Goal: Task Accomplishment & Management: Manage account settings

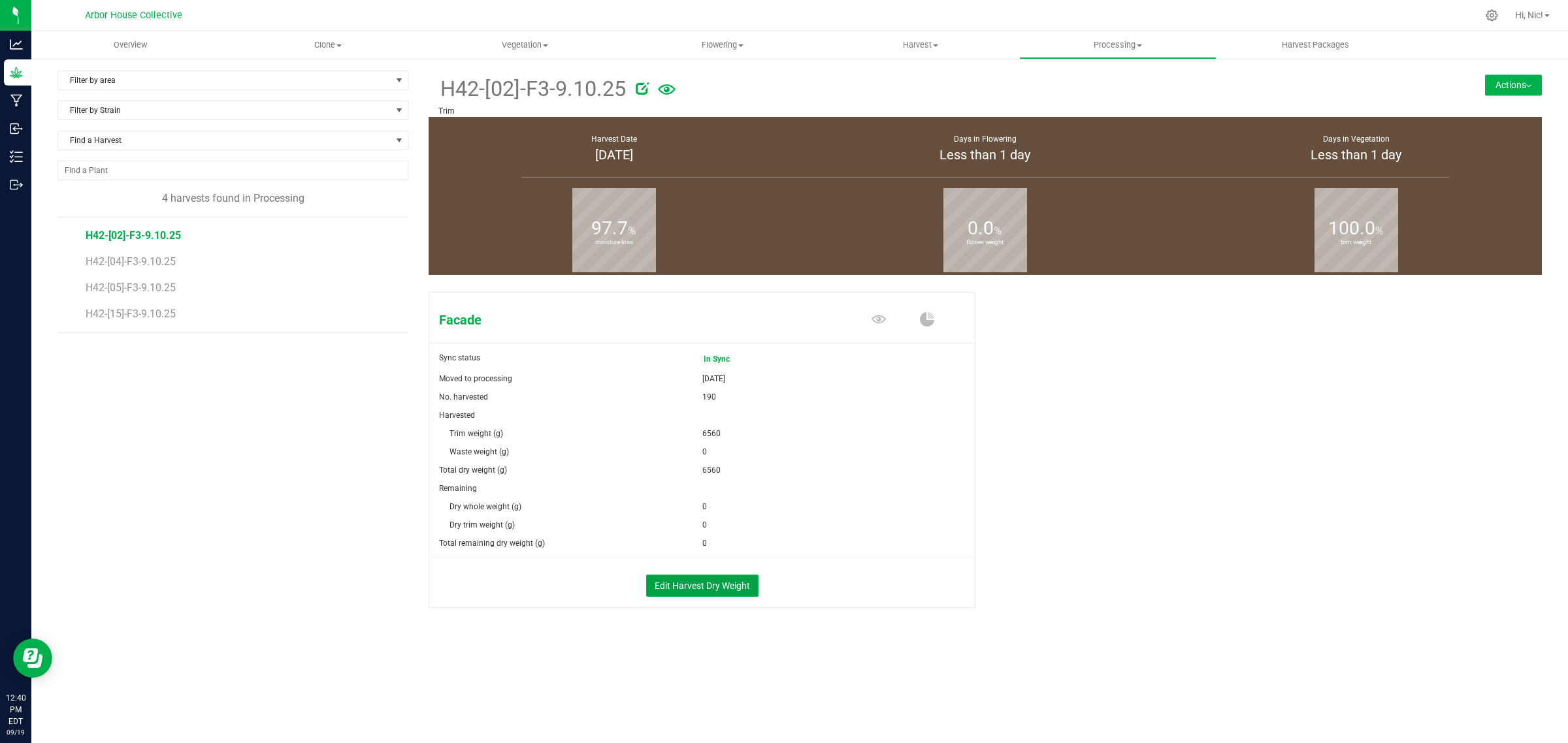
click at [742, 580] on button "Edit Harvest Dry Weight" at bounding box center [702, 585] width 112 height 22
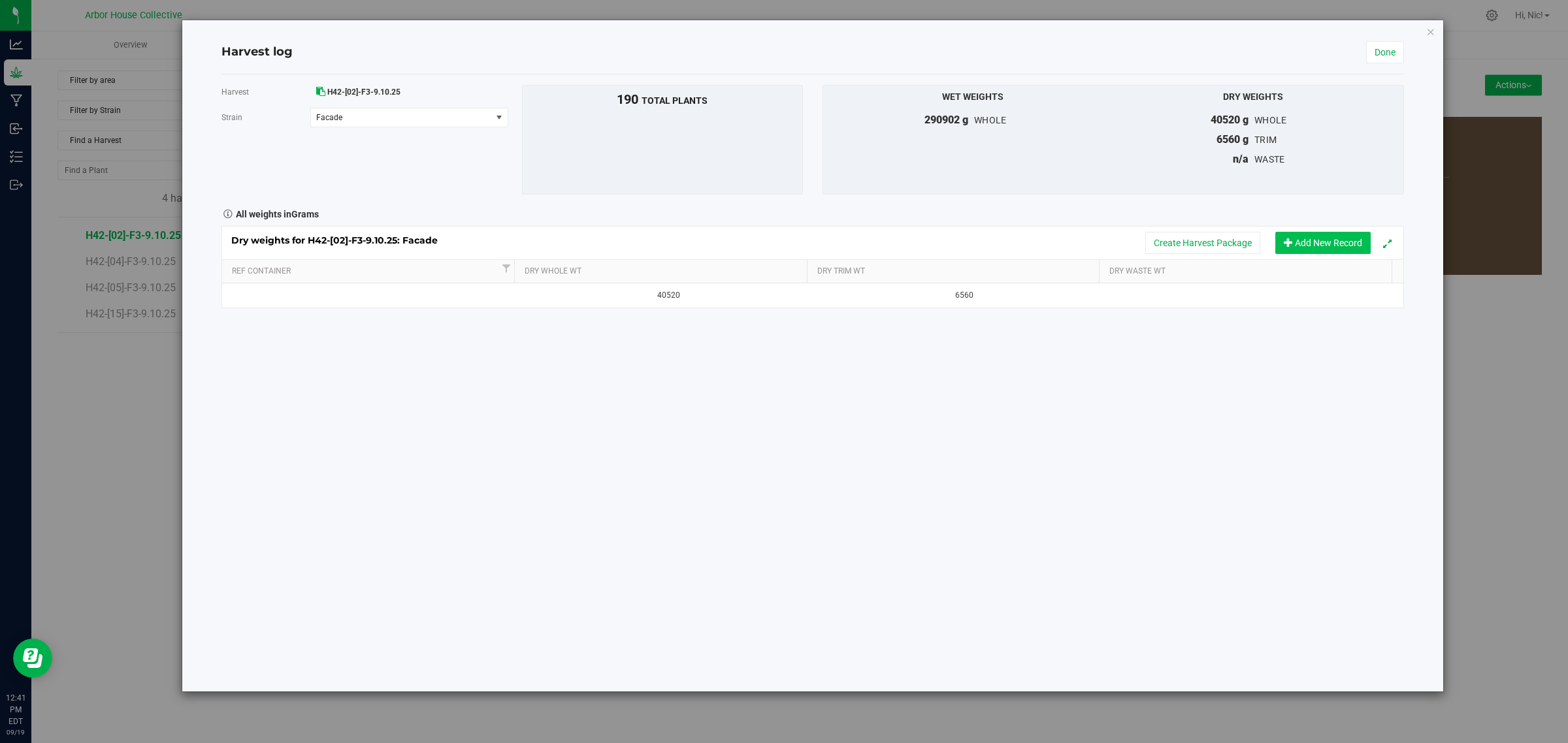
click at [1313, 242] on button "Add New Record" at bounding box center [1322, 243] width 95 height 22
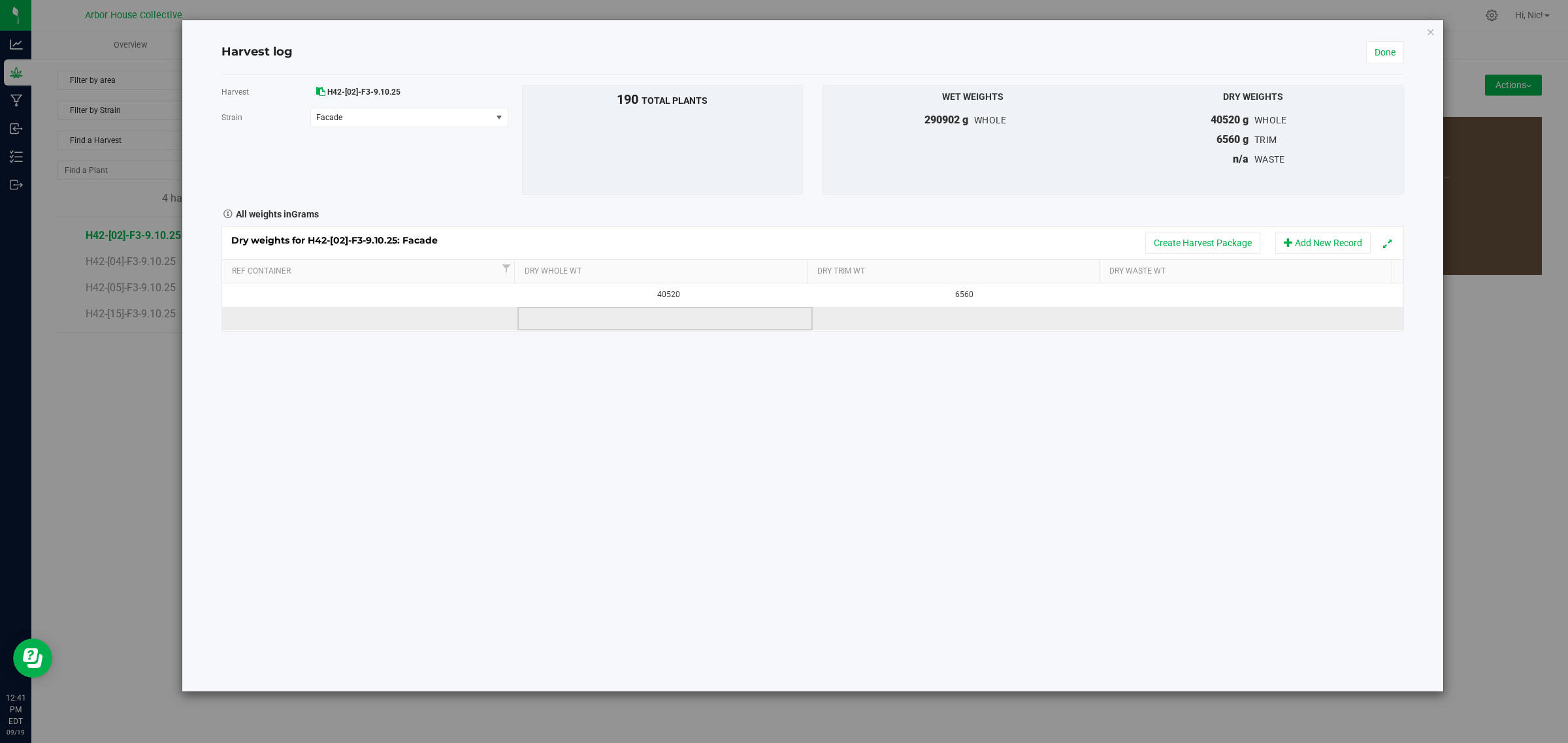
click at [671, 327] on td at bounding box center [664, 318] width 295 height 23
type input "13700"
click at [1020, 438] on div "Harvest H42-[02]-F3-9.10.25 [GEOGRAPHIC_DATA] Facade Select strain Facade To bu…" at bounding box center [812, 383] width 1182 height 617
click at [1383, 48] on link "Done" at bounding box center [1384, 52] width 38 height 22
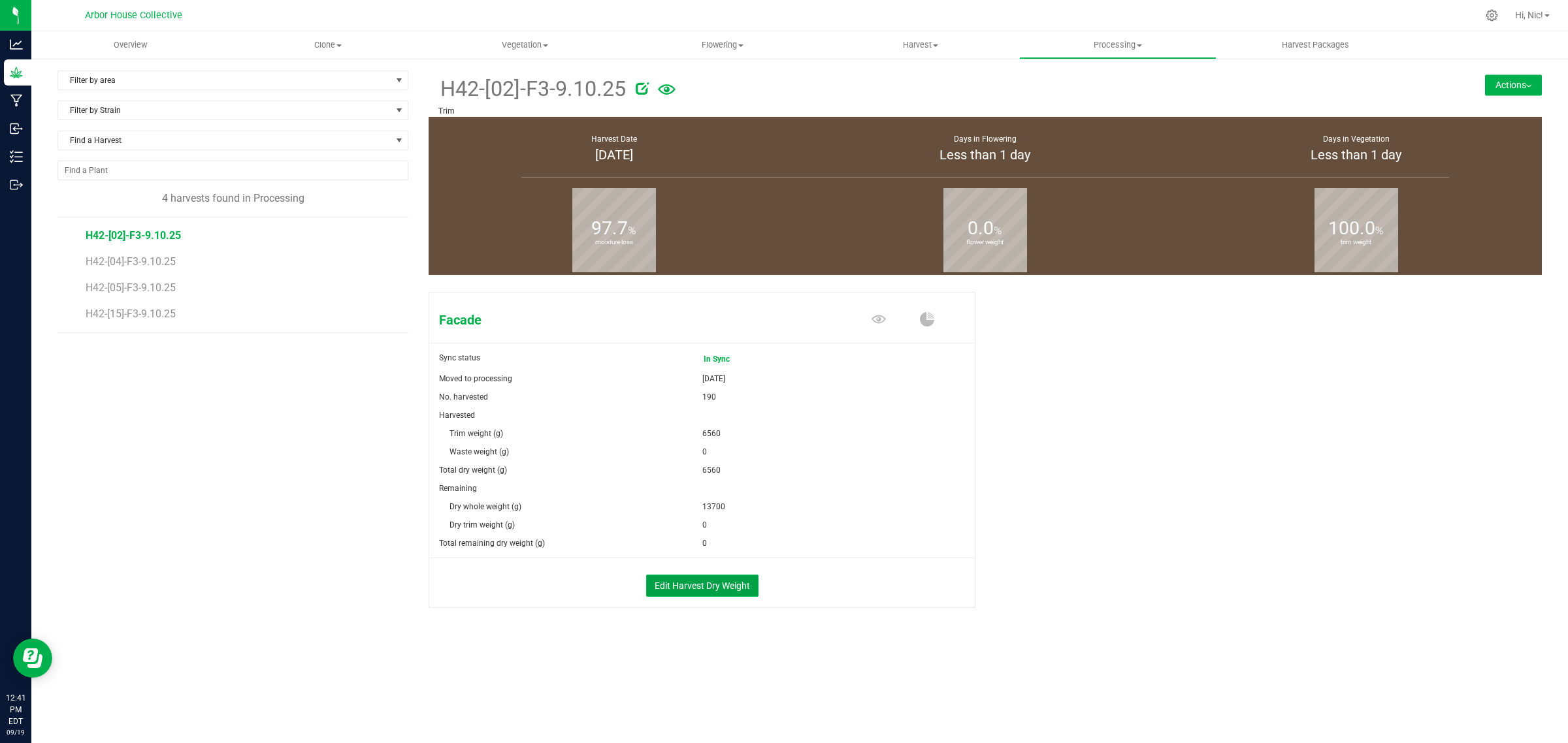
click at [743, 588] on button "Edit Harvest Dry Weight" at bounding box center [702, 585] width 112 height 22
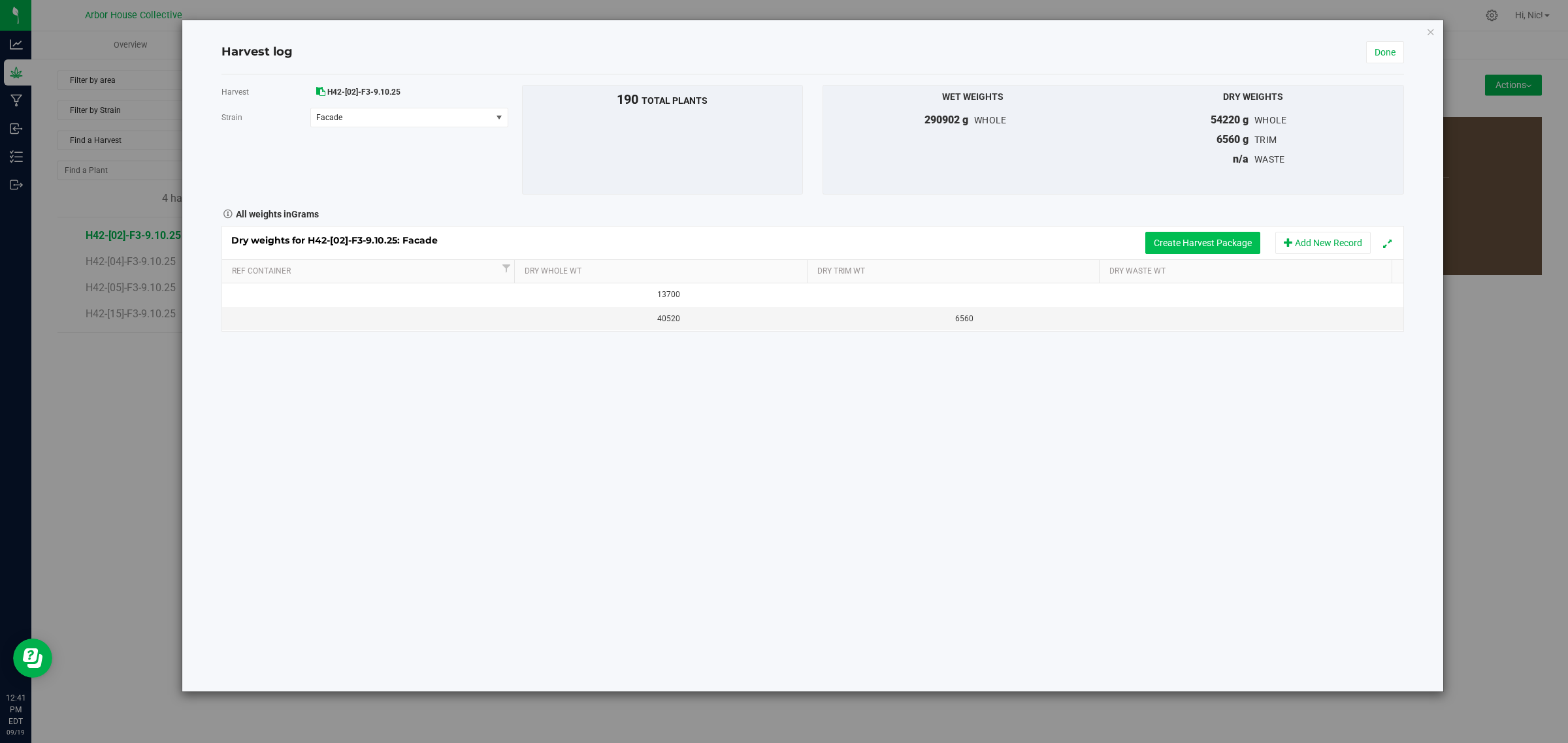
click at [1209, 244] on button "Create Harvest Package" at bounding box center [1203, 243] width 115 height 22
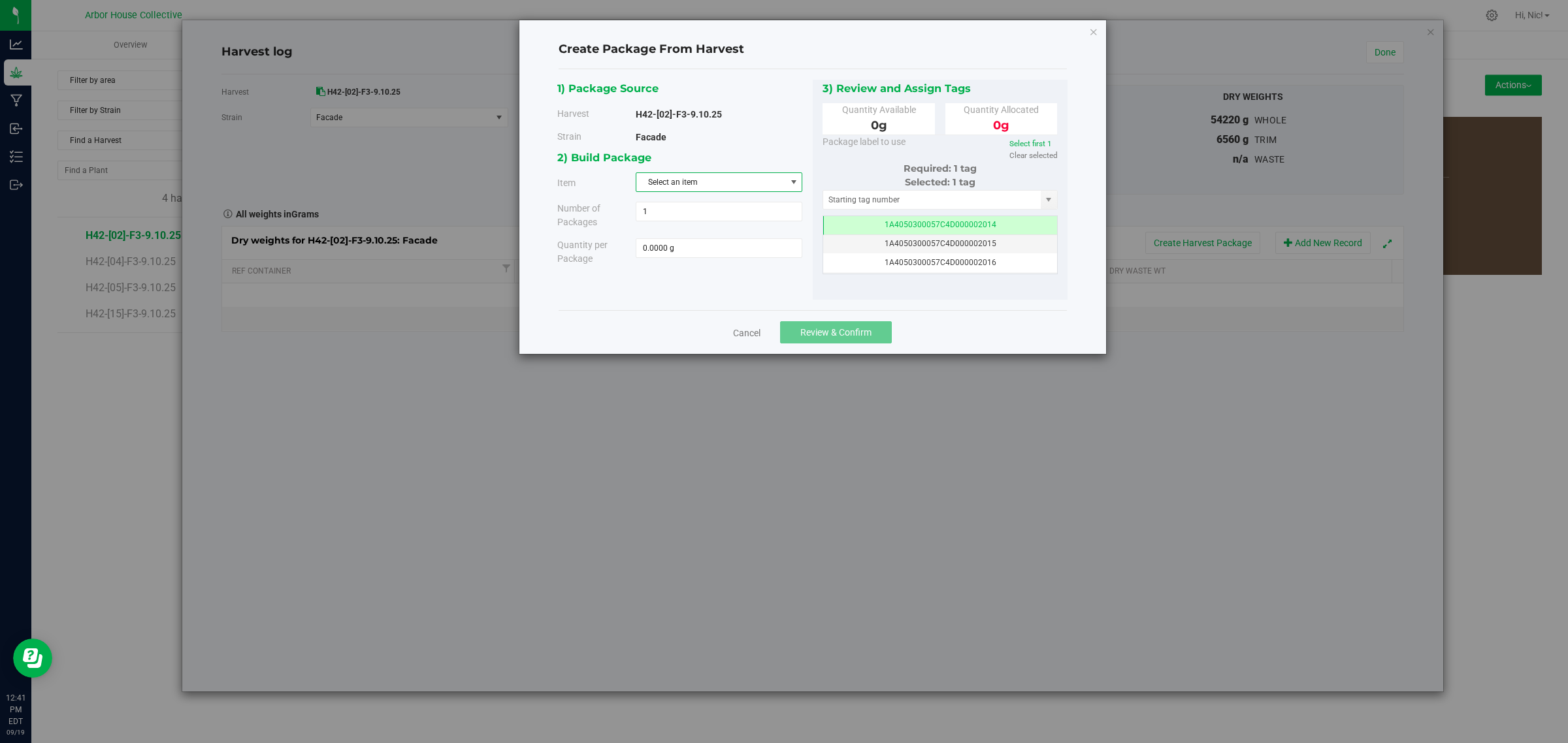
click at [735, 179] on span "Select an item" at bounding box center [710, 182] width 149 height 18
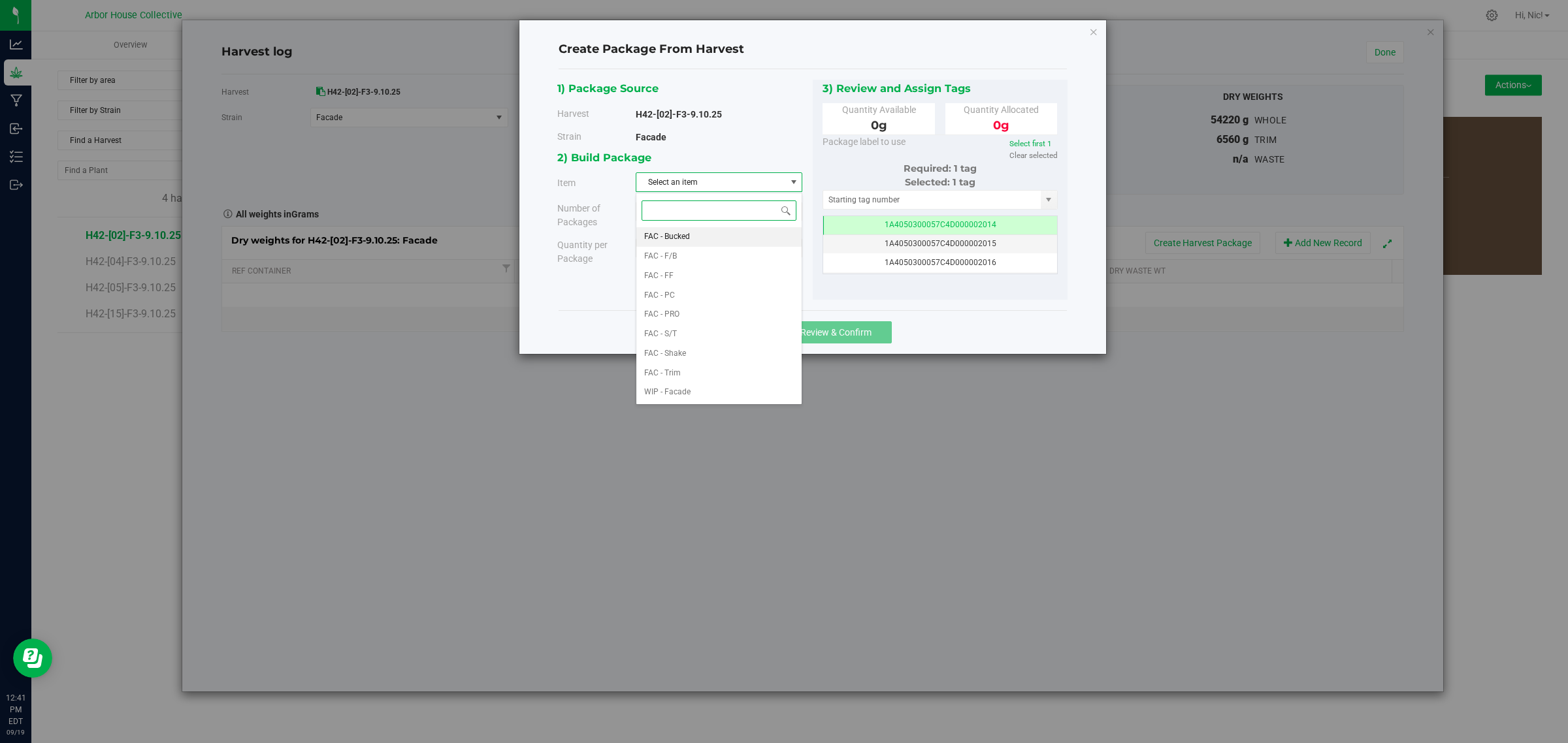
click at [697, 233] on li "FAC - Bucked" at bounding box center [719, 237] width 165 height 20
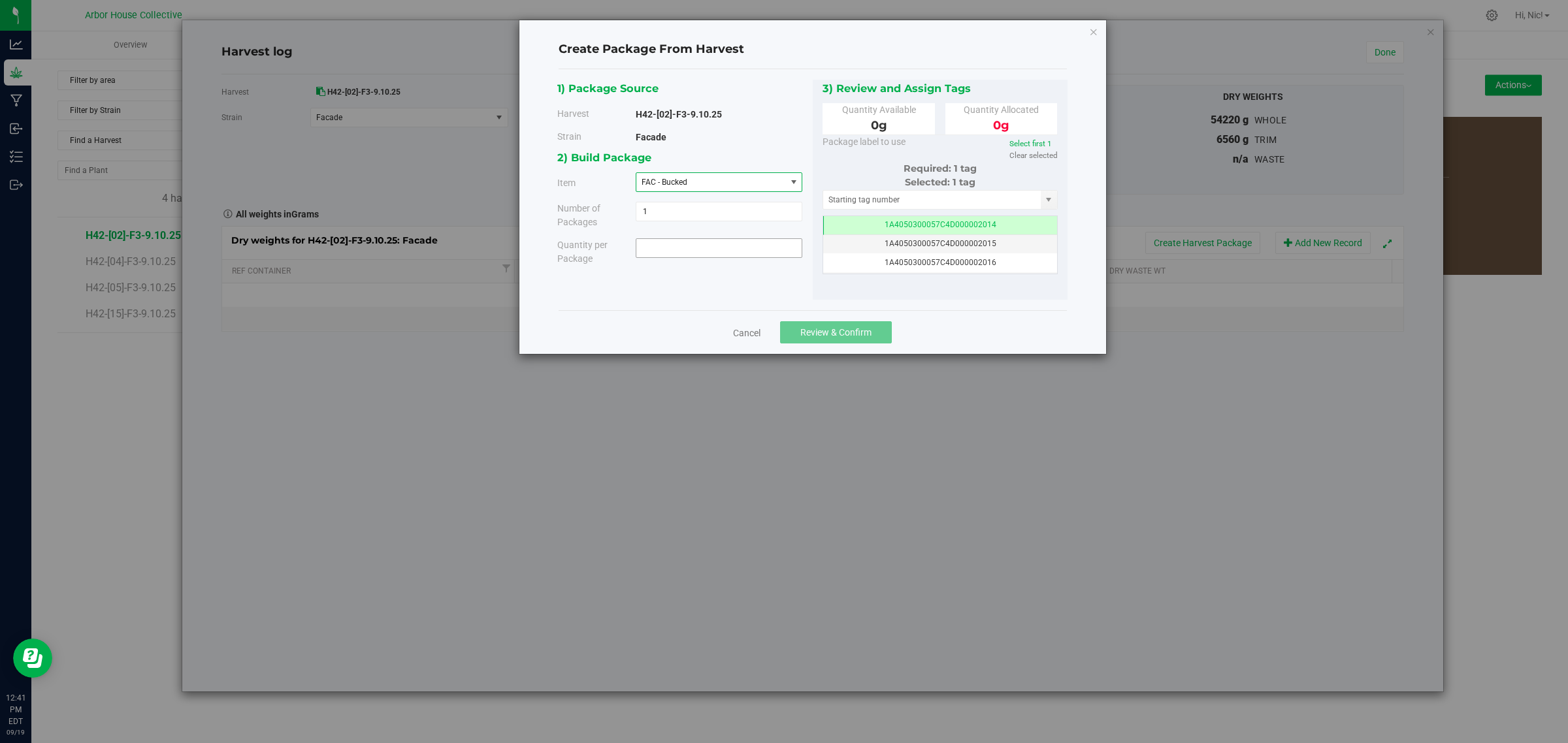
click at [670, 246] on span at bounding box center [719, 248] width 166 height 20
type input "13700"
type input "13700.0000 g"
click at [764, 275] on div "2) Build Package Item FAC - Bucked FAC - Bucked FAC - F/B FAC - FF FAC - PC FAC…" at bounding box center [684, 212] width 256 height 126
click at [934, 203] on input "text" at bounding box center [932, 199] width 218 height 18
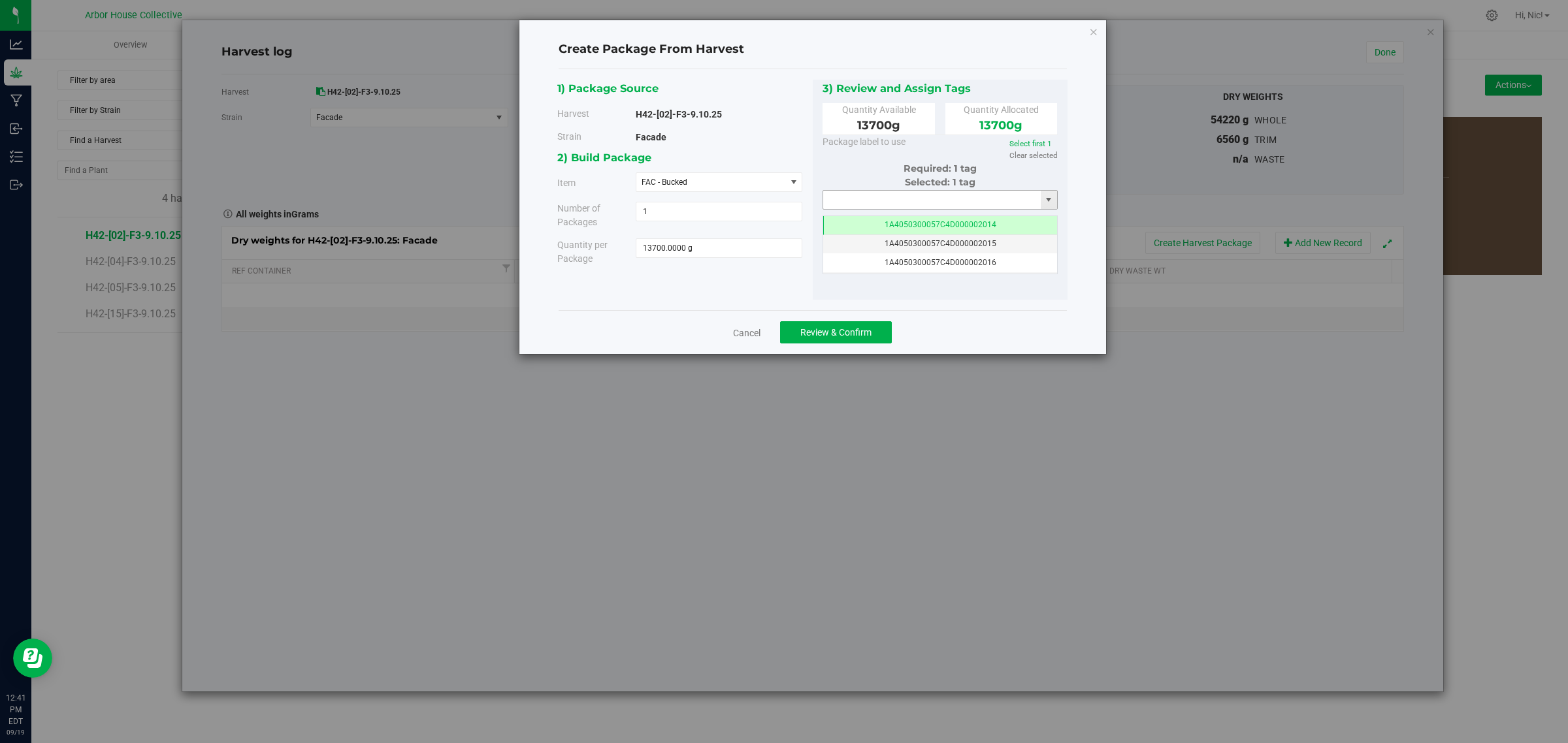
click at [952, 200] on input "text" at bounding box center [932, 199] width 218 height 18
paste input "1A4050300057C4D000002022"
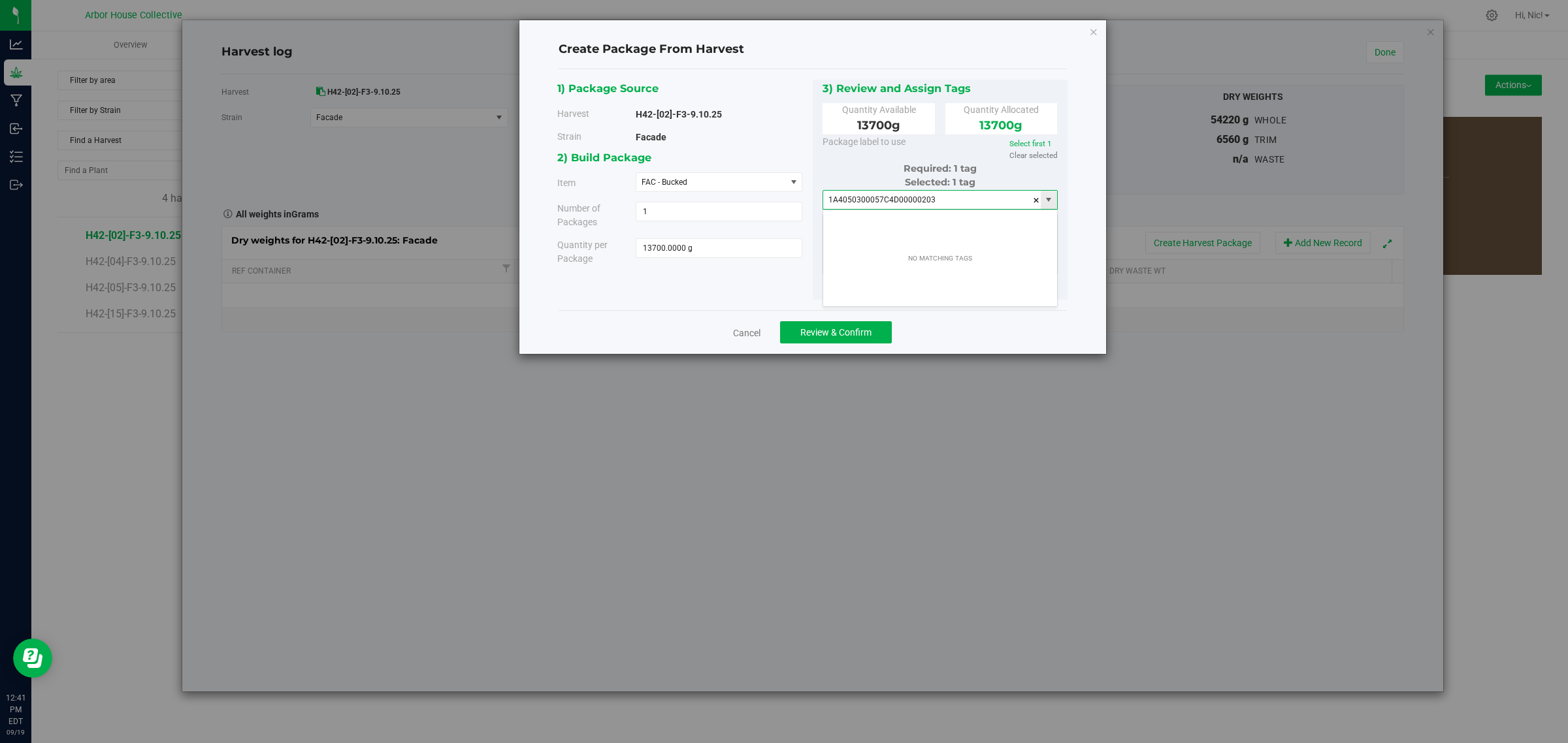
type input "1A4050300057C4D000002036"
click at [1034, 199] on span at bounding box center [1036, 200] width 8 height 20
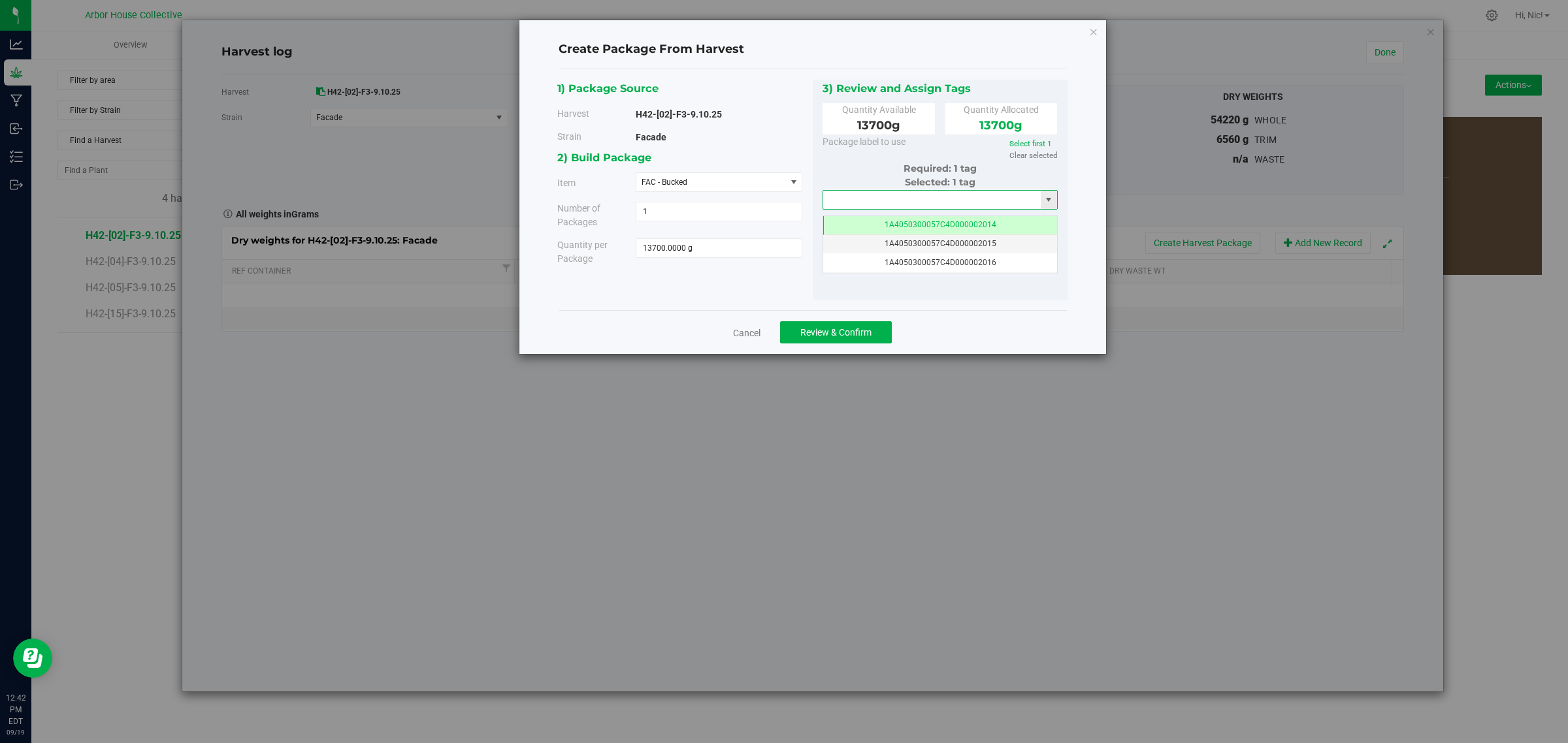
paste input "1A4050300057C4D000002022"
click at [945, 221] on li "1A4050300057C4D000002055" at bounding box center [939, 223] width 234 height 20
click at [952, 203] on input "1A4050300057C4D000002055" at bounding box center [932, 199] width 218 height 18
click at [952, 203] on input "1A4050300057C4D000002055" at bounding box center [932, 199] width 218 height 18
type input "1A4050300057C4D000002055"
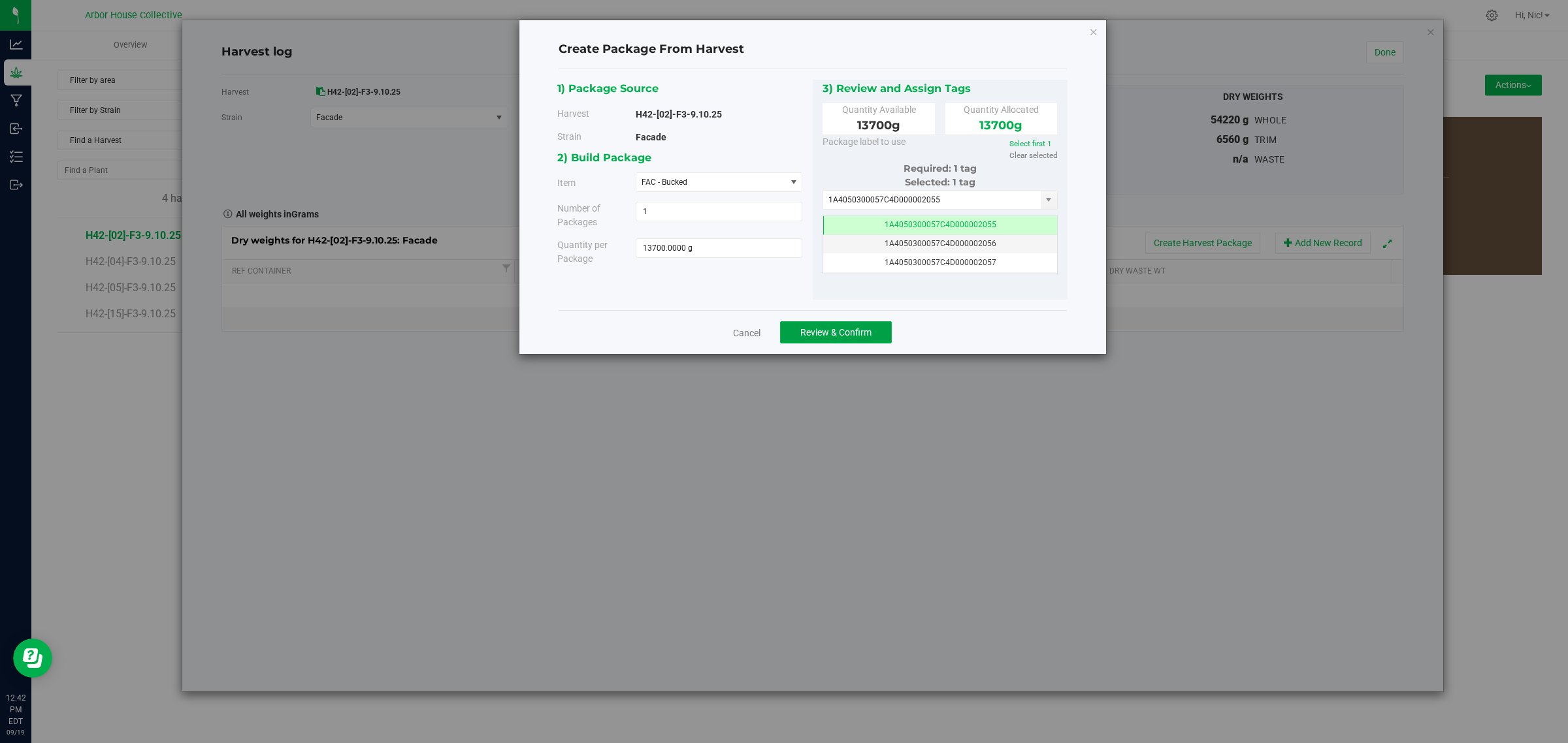
click at [839, 334] on span "Review & Confirm" at bounding box center [836, 332] width 71 height 10
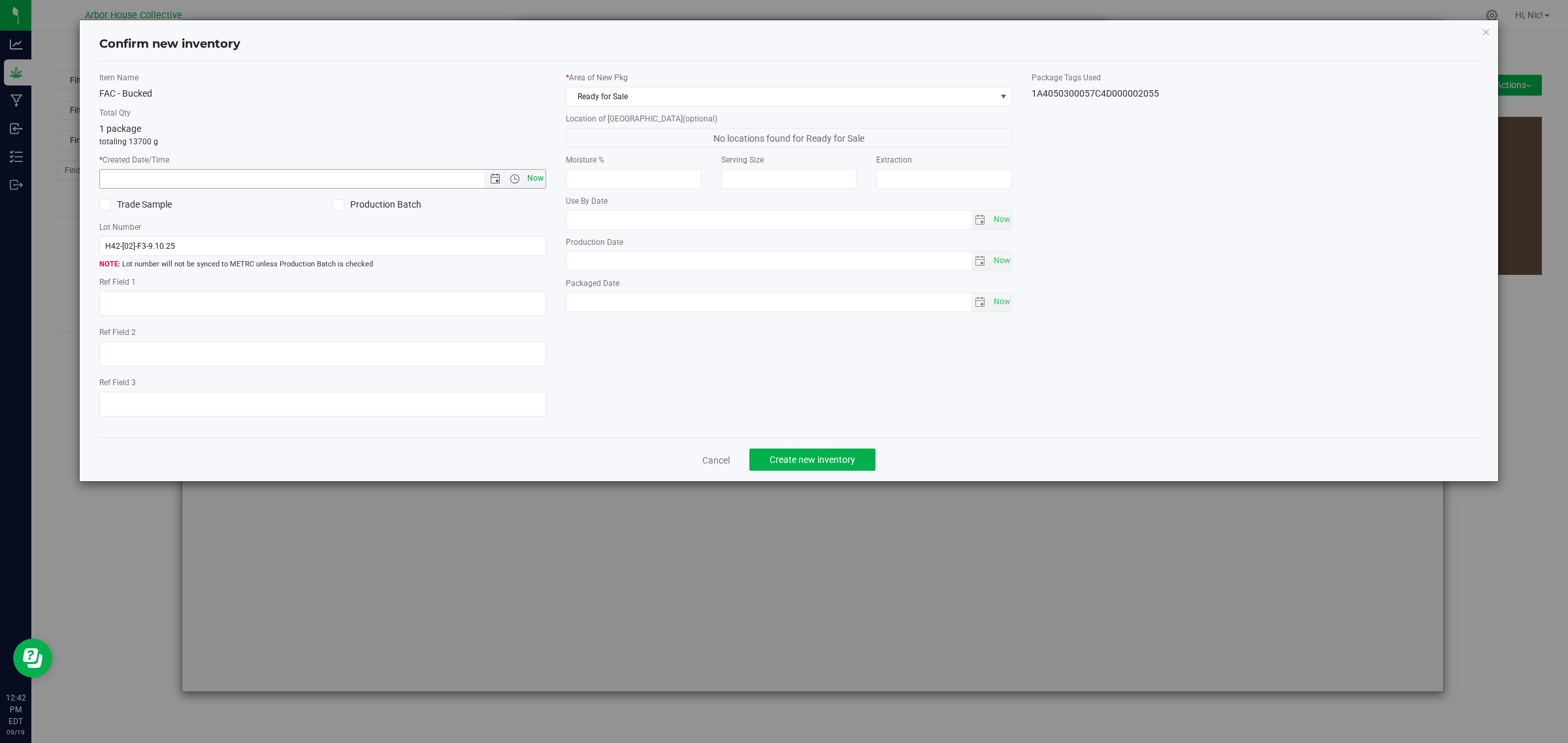
click at [533, 181] on span "Now" at bounding box center [535, 179] width 22 height 19
type input "[DATE] 12:42 PM"
click at [225, 250] on input "H42-[02]-F3-9.10.25" at bounding box center [323, 246] width 447 height 20
type input "H42-[02]-F3-9.10.25 (B3)"
click at [999, 93] on span at bounding box center [1003, 96] width 10 height 10
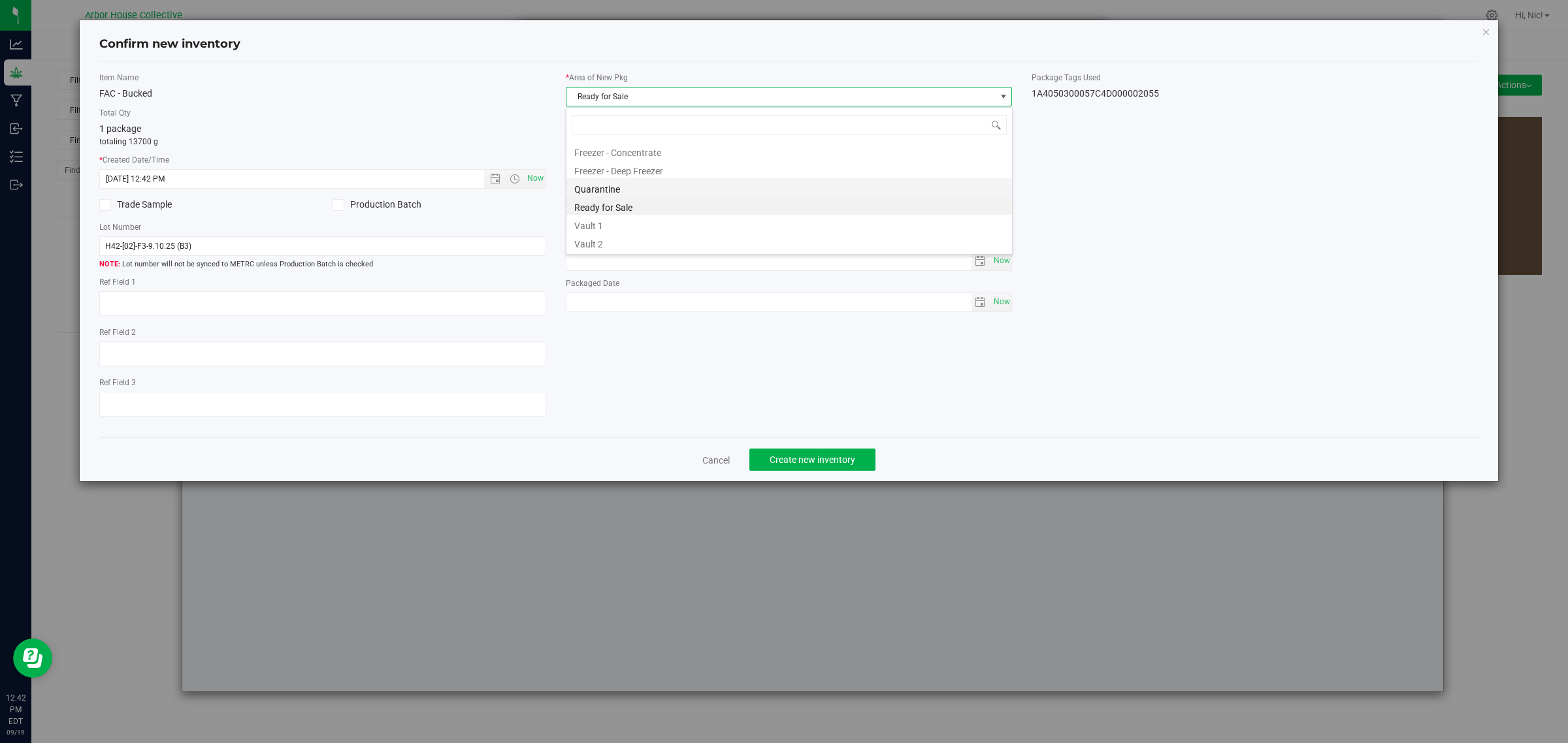
scroll to position [21, 446]
click at [630, 224] on li "Vault 1" at bounding box center [789, 224] width 445 height 18
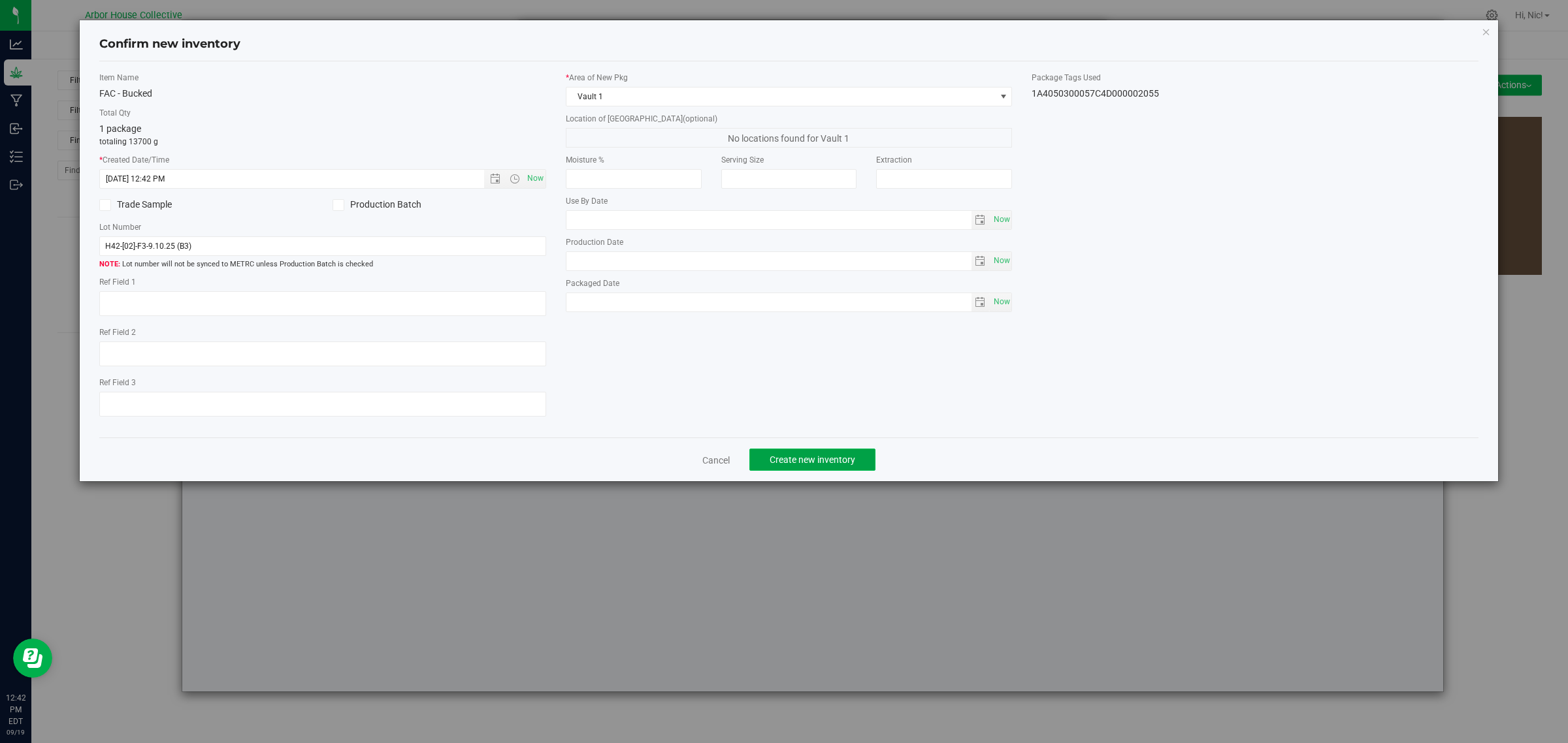
click at [810, 457] on span "Create new inventory" at bounding box center [812, 459] width 86 height 10
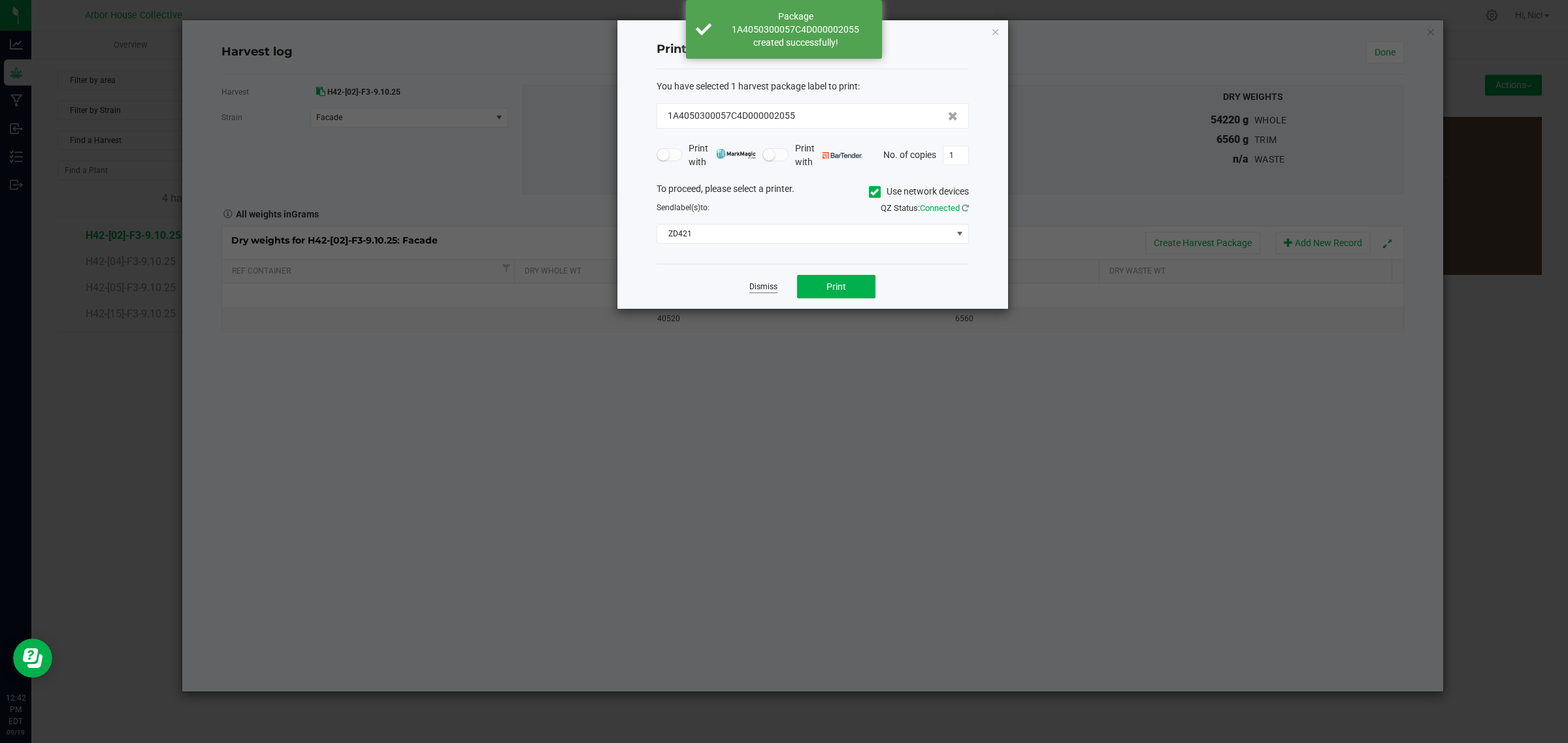
click at [762, 288] on link "Dismiss" at bounding box center [763, 287] width 28 height 11
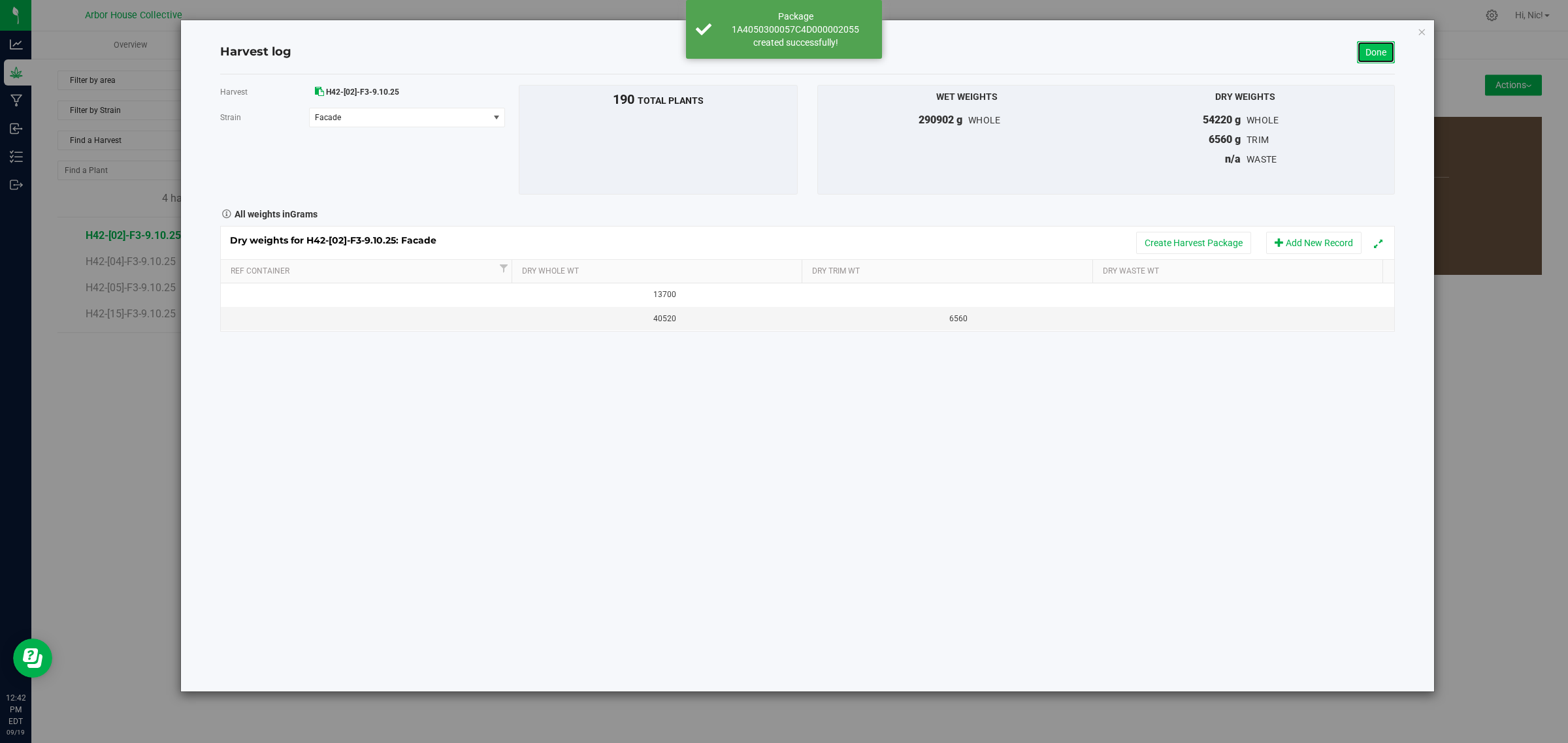
click at [1380, 48] on link "Done" at bounding box center [1376, 52] width 38 height 22
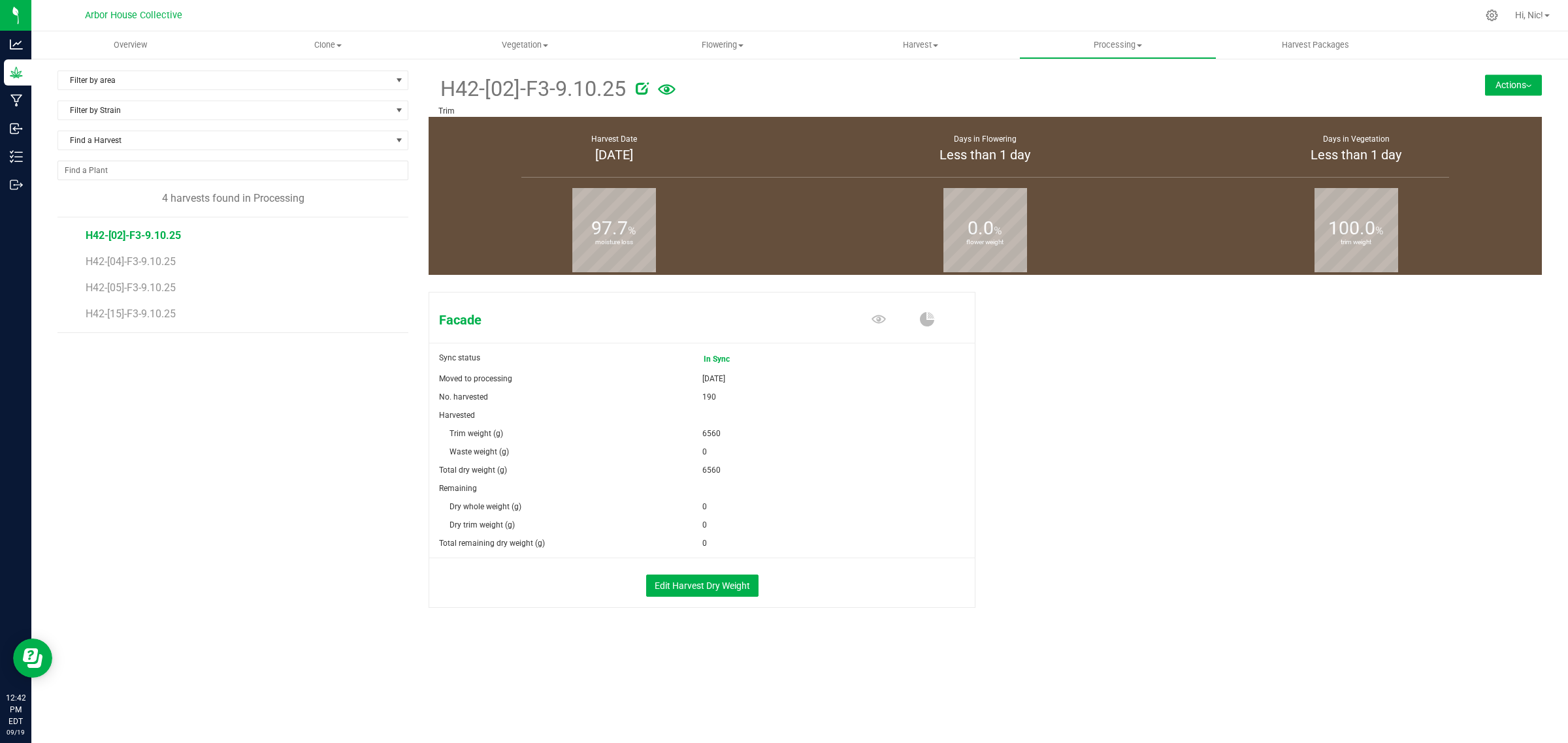
click at [152, 289] on span "H42-[05]-F3-9.10.25" at bounding box center [131, 288] width 90 height 12
click at [734, 584] on button "Edit Harvest Dry Weight" at bounding box center [702, 585] width 112 height 22
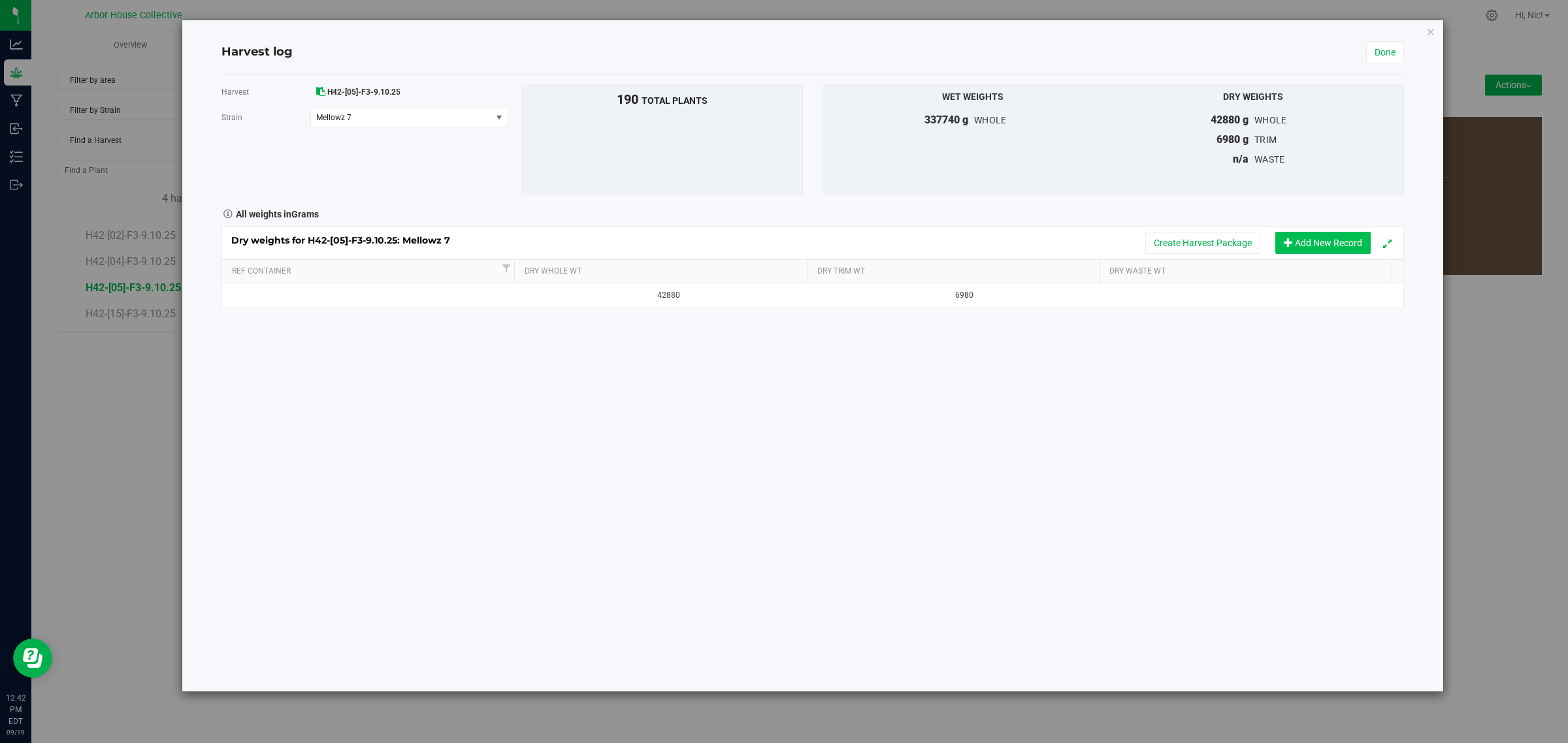
click at [1308, 249] on button "Add New Record" at bounding box center [1322, 243] width 95 height 22
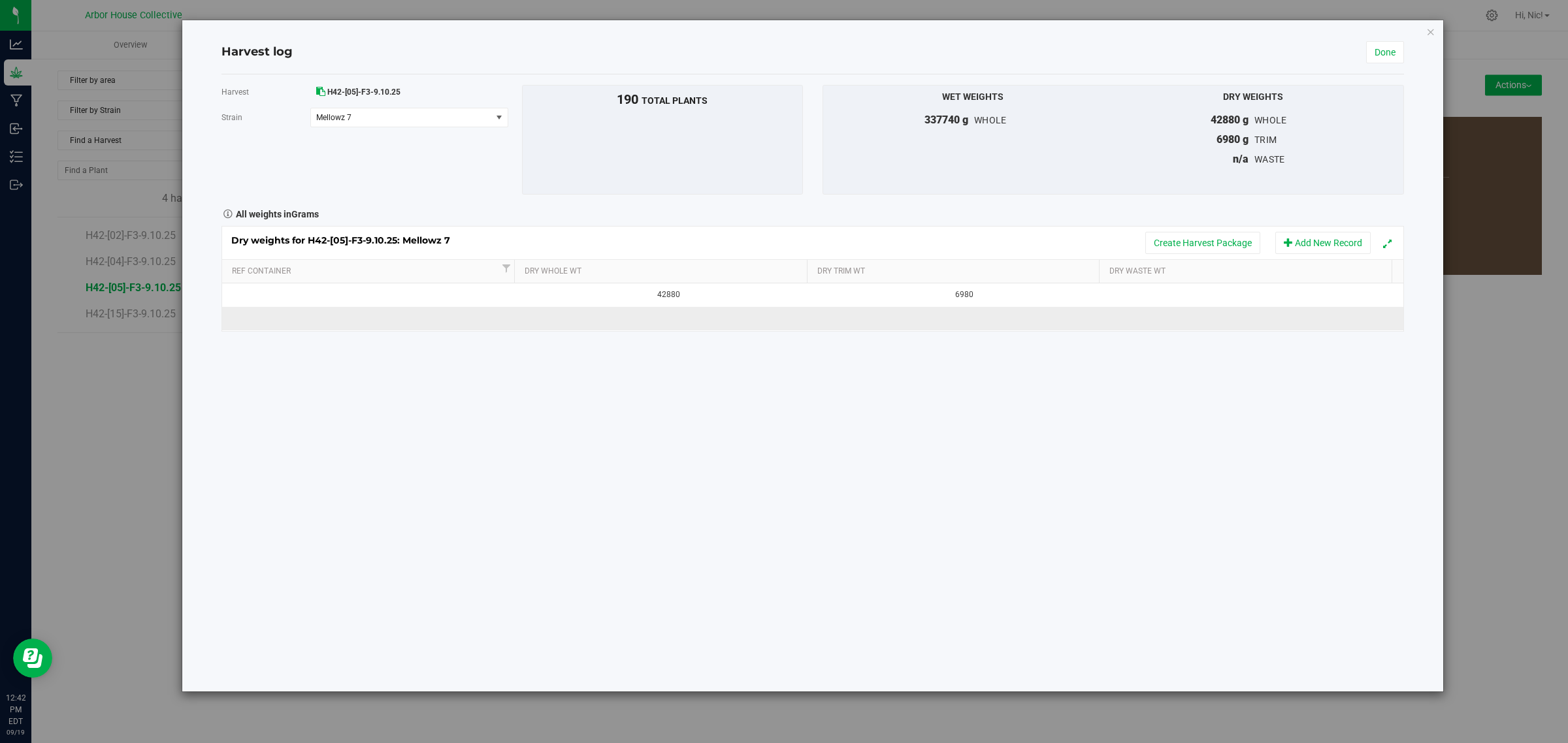
click at [667, 325] on td at bounding box center [664, 318] width 295 height 23
type input "20440"
click at [806, 419] on div "Harvest H42-[05]-F3-9.10.25 [GEOGRAPHIC_DATA] Mellowz 7 Select strain Mellowz 7…" at bounding box center [812, 383] width 1182 height 617
click at [1390, 49] on link "Done" at bounding box center [1384, 52] width 38 height 22
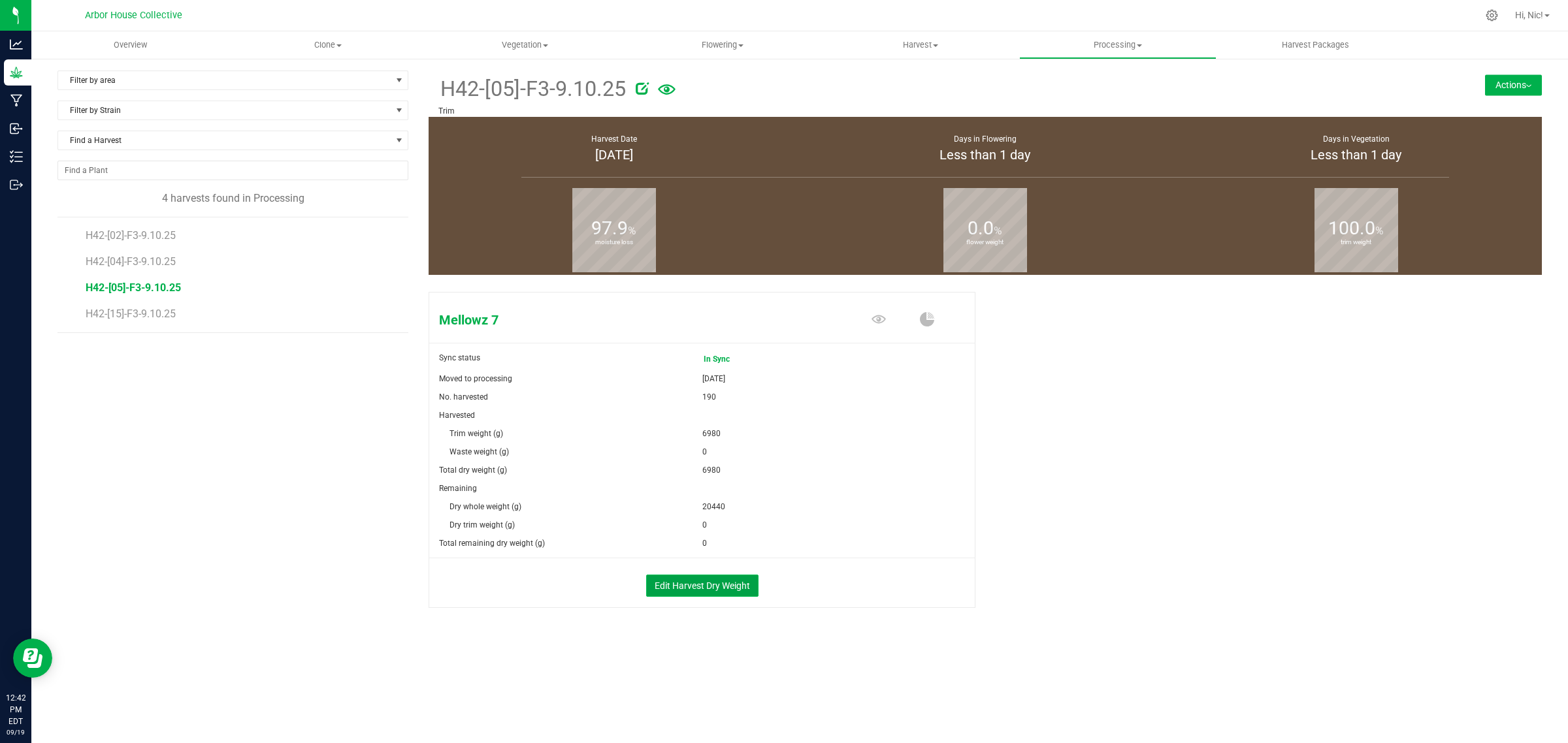
click at [721, 581] on button "Edit Harvest Dry Weight" at bounding box center [702, 585] width 112 height 22
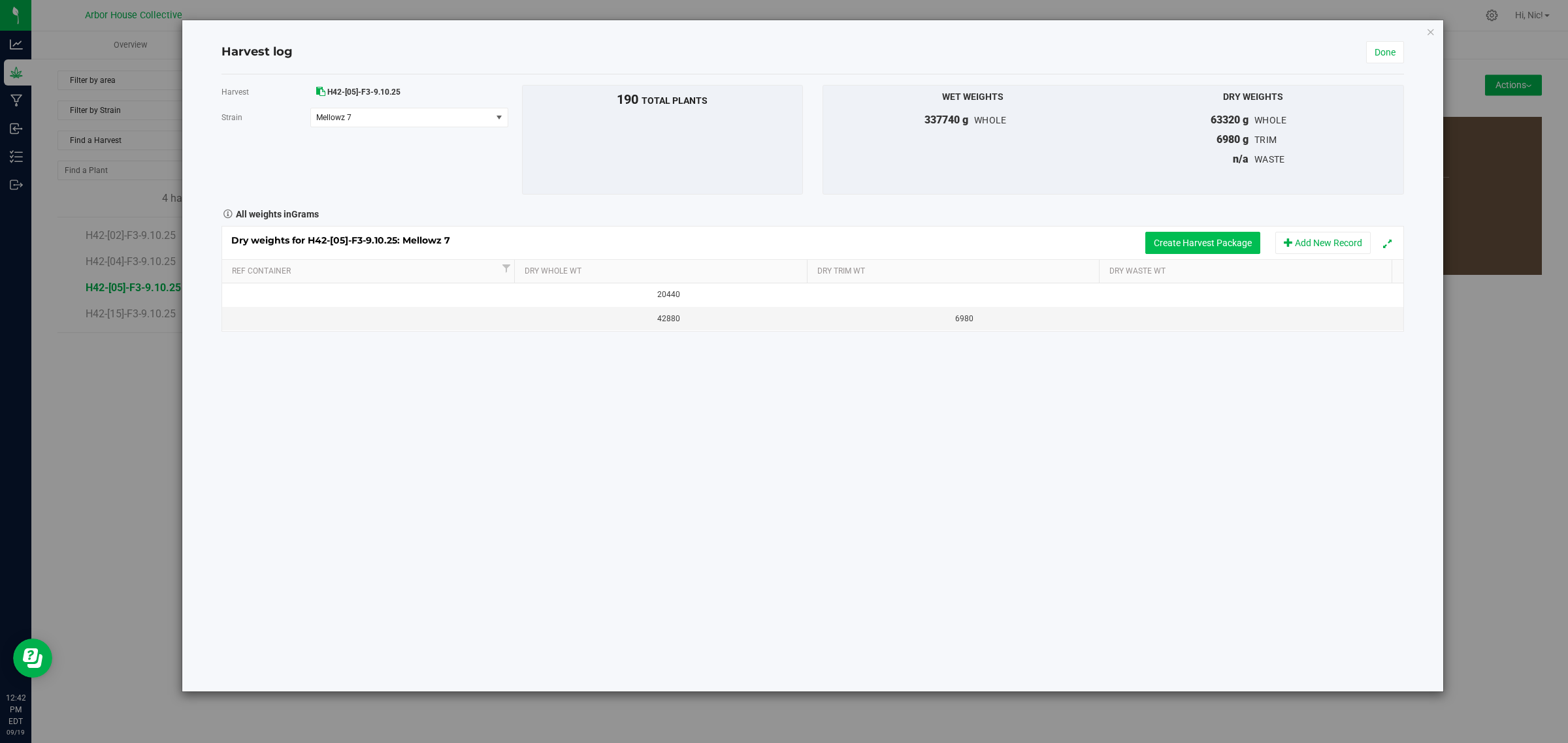
click at [1179, 232] on button "Create Harvest Package" at bounding box center [1203, 243] width 115 height 22
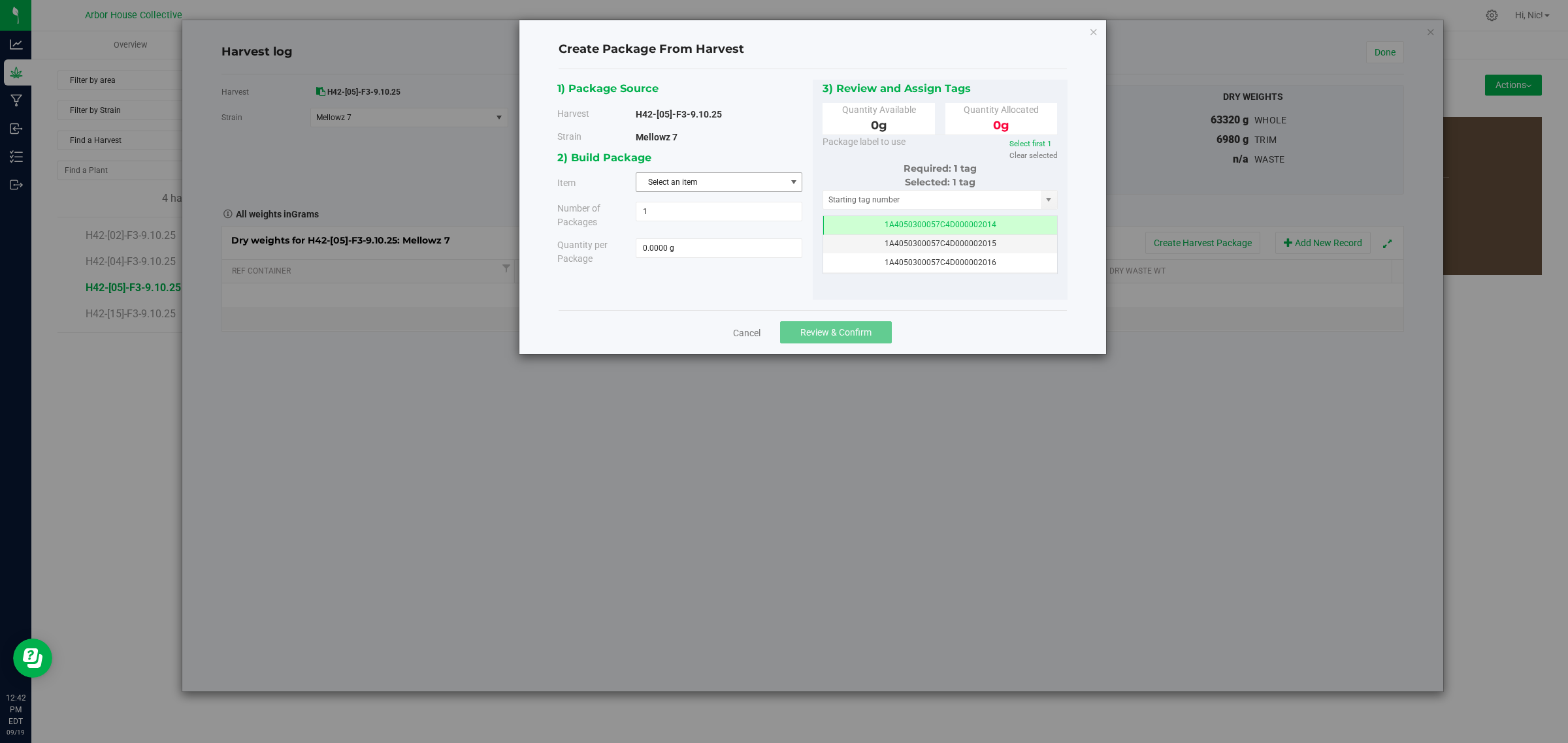
click at [708, 179] on span "Select an item" at bounding box center [710, 182] width 149 height 18
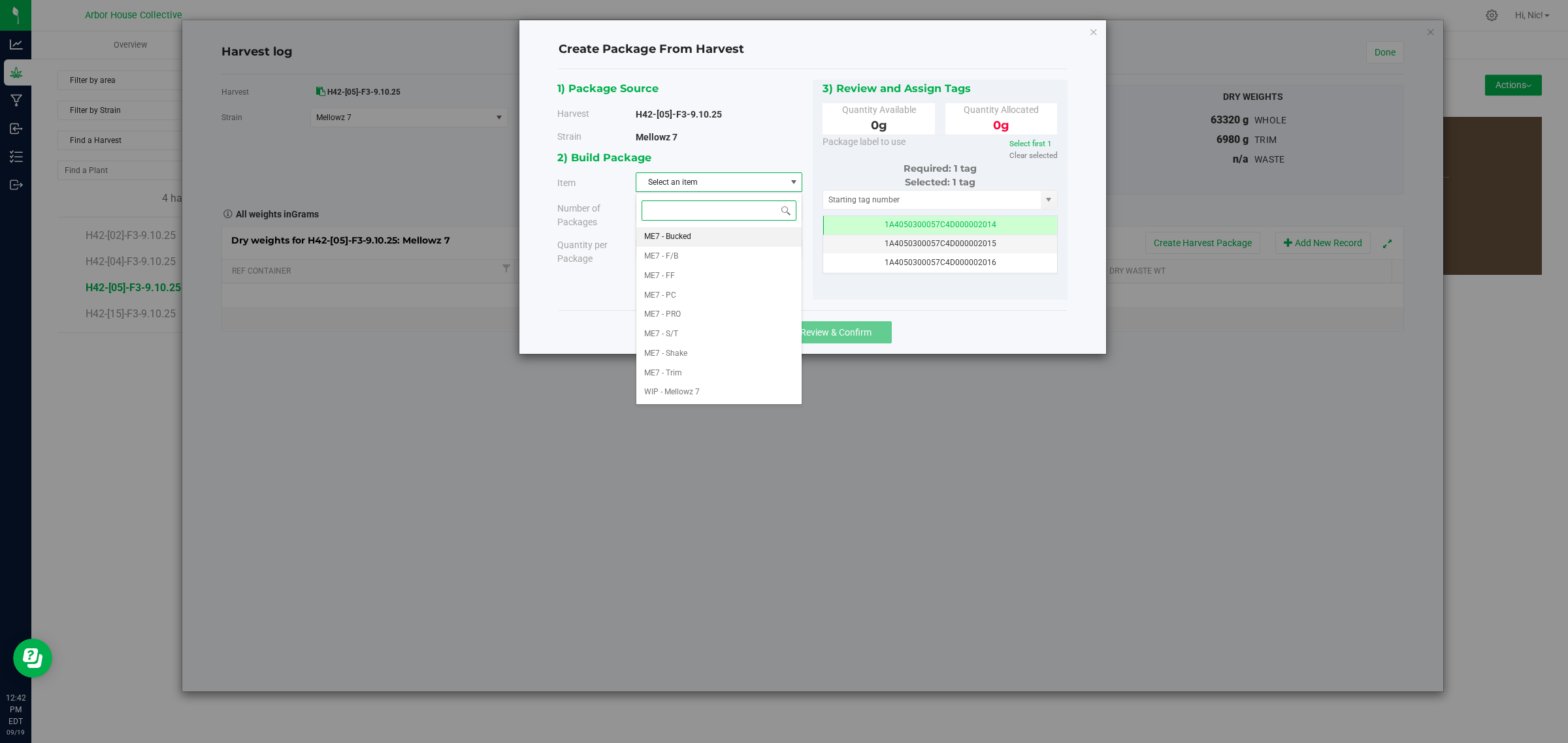
click at [713, 232] on li "ME7 - Bucked" at bounding box center [719, 237] width 165 height 20
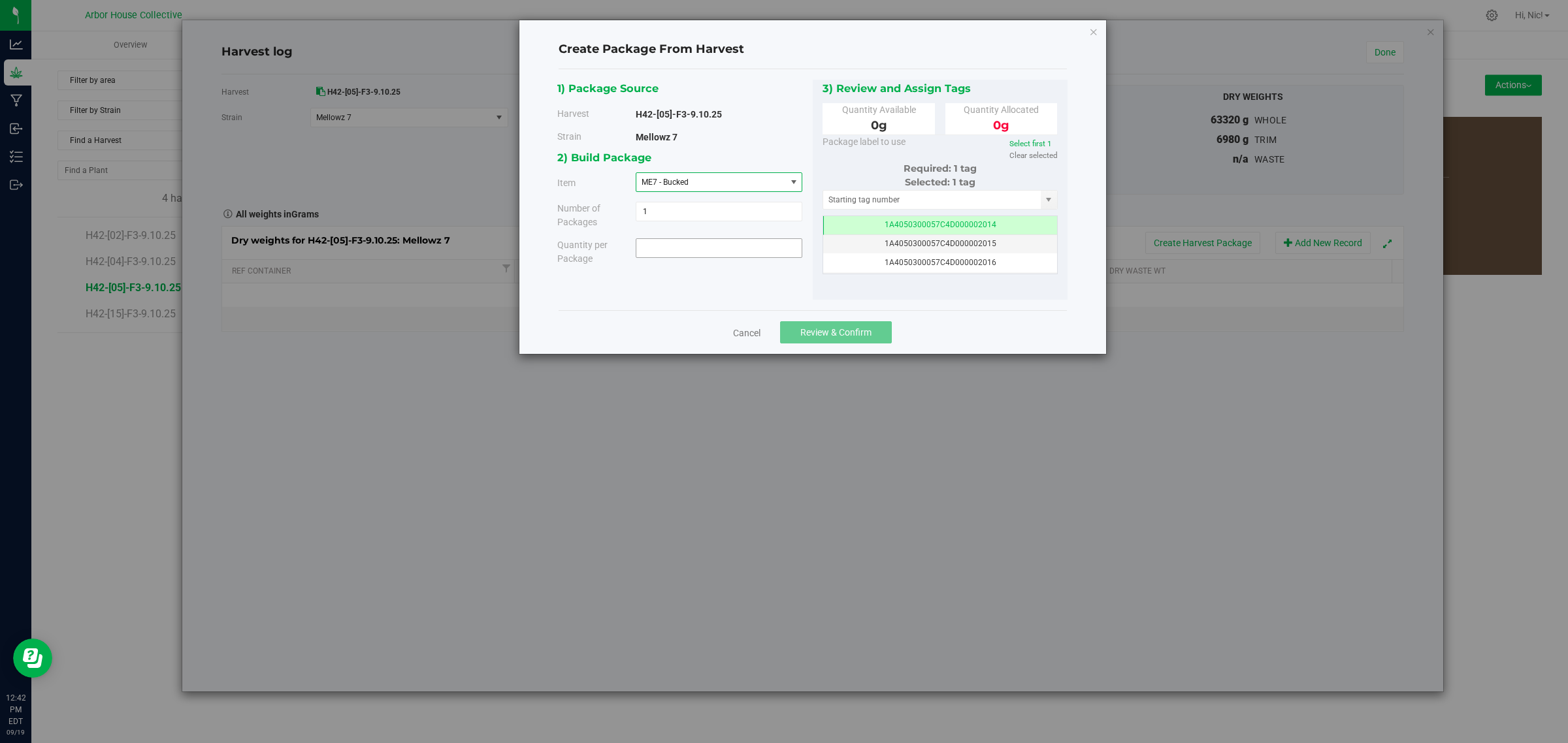
click at [695, 240] on span at bounding box center [719, 248] width 166 height 20
type input "20440"
type input "20440.0000 g"
click at [712, 283] on div "1) Package Source Harvest H42-[05]-F3-9.10.25 [GEOGRAPHIC_DATA] Mellowz 7 1" at bounding box center [812, 190] width 510 height 221
click at [888, 201] on input "text" at bounding box center [932, 199] width 218 height 18
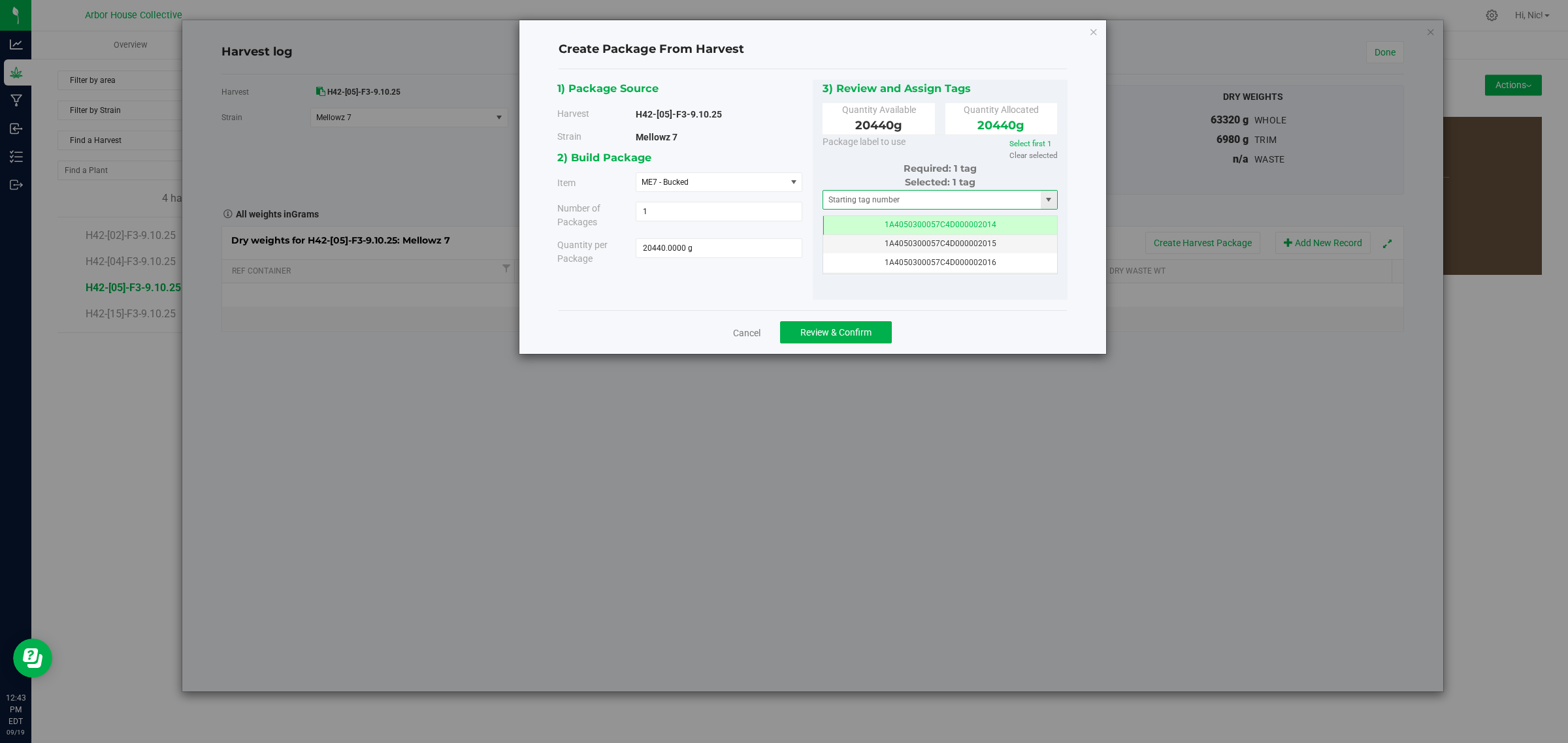
drag, startPoint x: 864, startPoint y: 209, endPoint x: 867, endPoint y: 203, distance: 6.7
click at [864, 207] on span at bounding box center [941, 199] width 236 height 20
click at [869, 199] on input "text" at bounding box center [932, 199] width 218 height 18
paste input "1A4050300057C4D000002055"
click at [932, 220] on li "1A4050300057C4D000002056" at bounding box center [939, 223] width 234 height 20
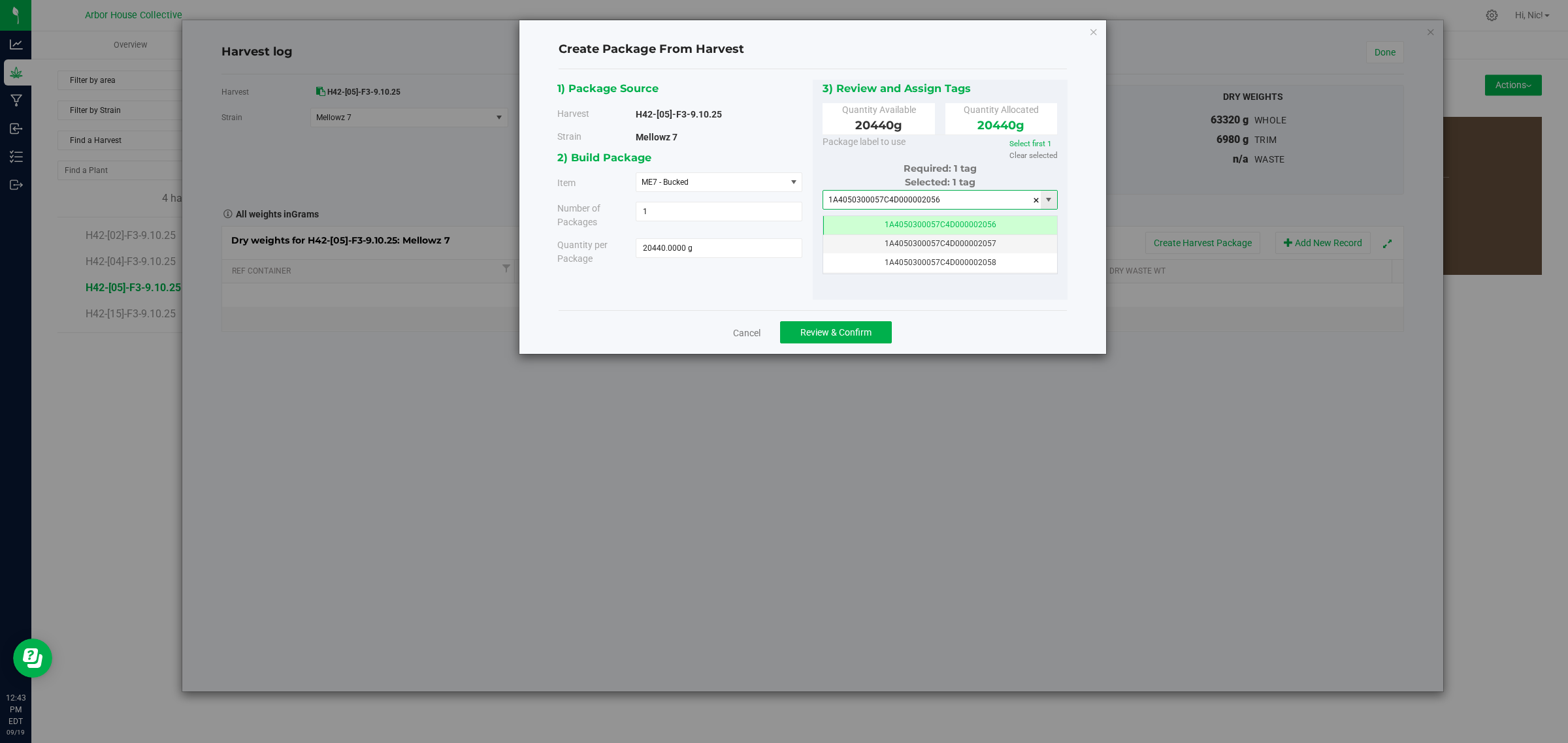
click at [905, 201] on input "1A4050300057C4D000002056" at bounding box center [932, 199] width 218 height 18
type input "1A4050300057C4D000002056"
click at [867, 325] on button "Review & Confirm" at bounding box center [836, 332] width 112 height 22
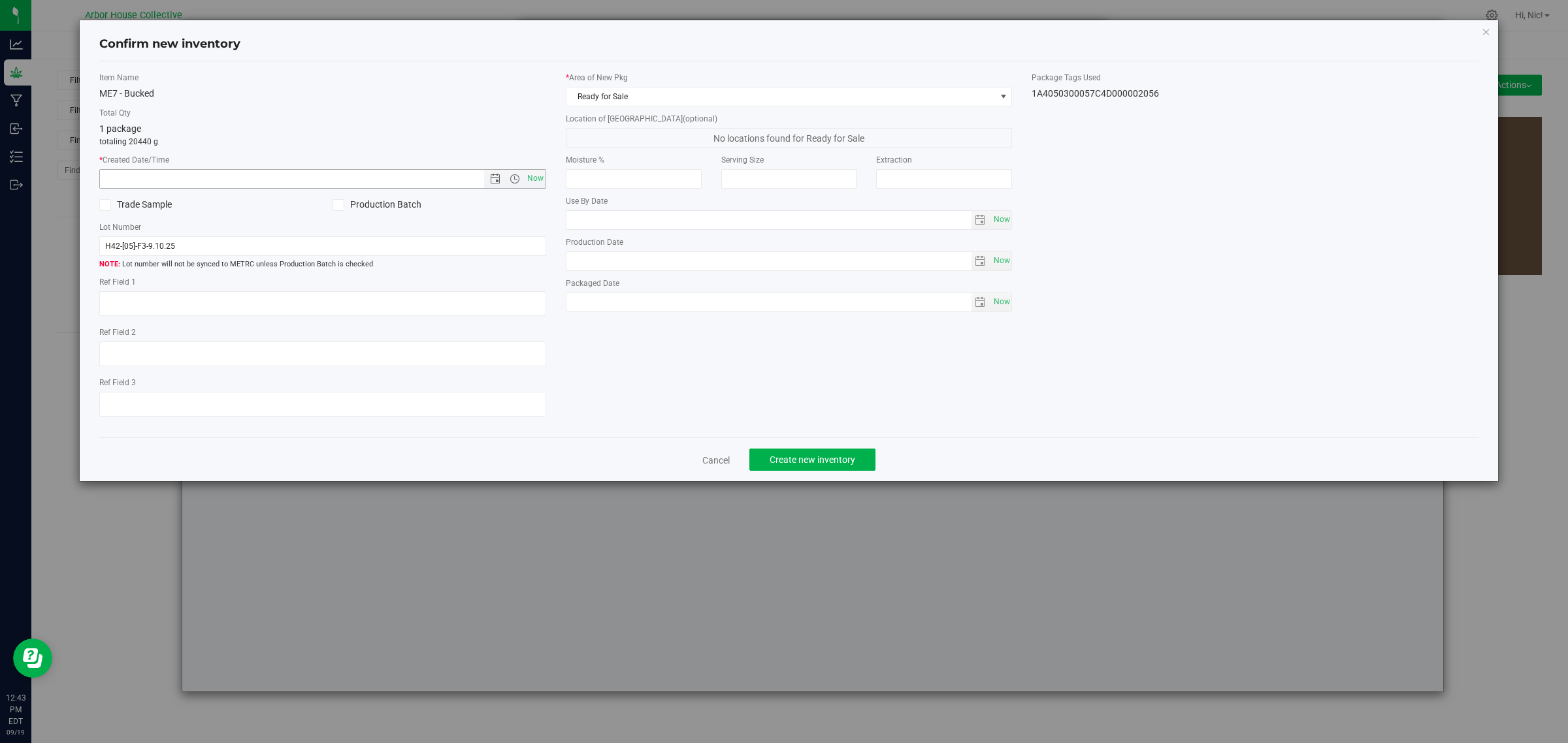
drag, startPoint x: 533, startPoint y: 177, endPoint x: 491, endPoint y: 203, distance: 49.4
click at [532, 176] on span "Now" at bounding box center [535, 179] width 22 height 19
type input "[DATE] 12:43 PM"
click at [286, 247] on input "H42-[05]-F3-9.10.25" at bounding box center [323, 246] width 447 height 20
type input "H42-[05]-F3-9.10.25 (B3)"
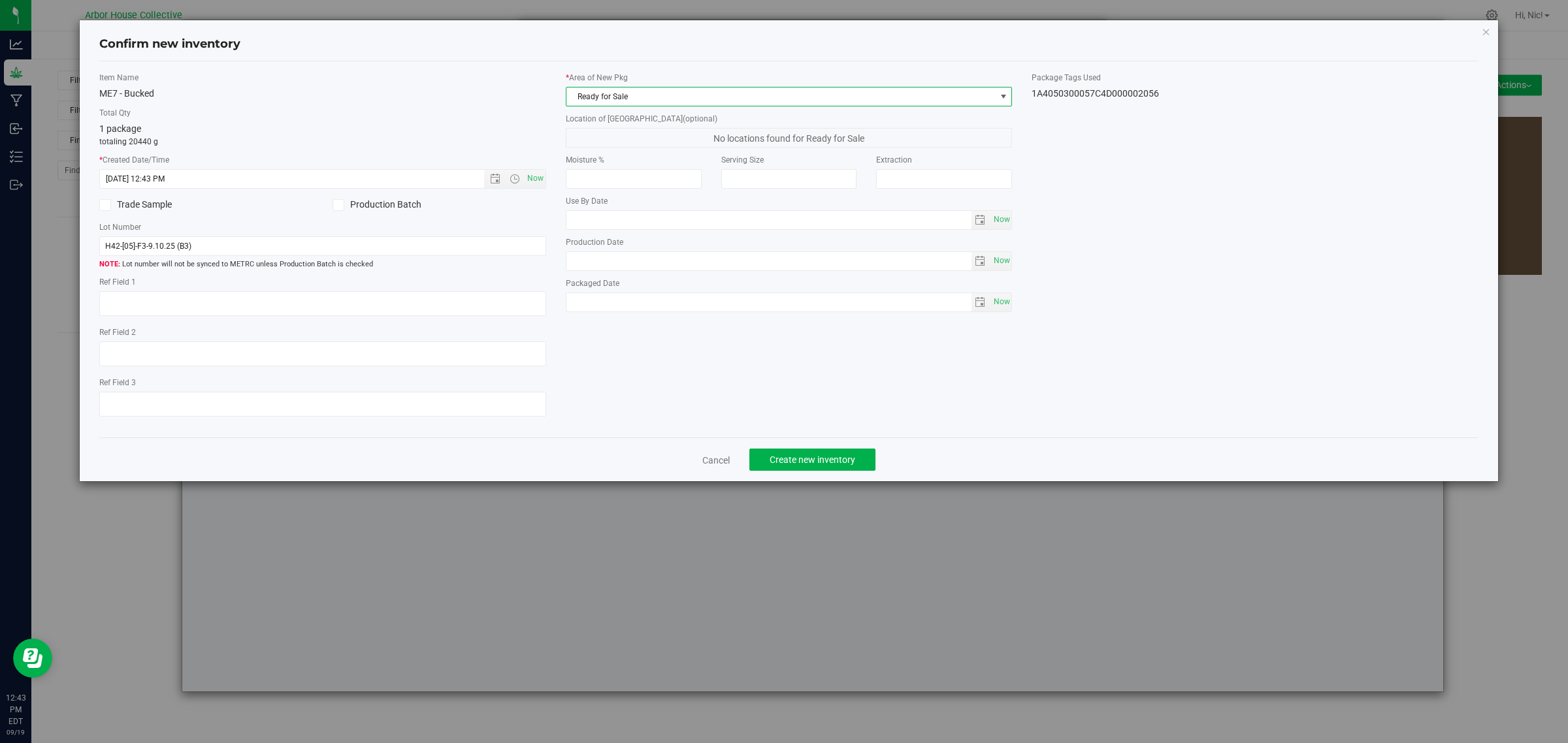
click at [1000, 97] on span at bounding box center [1003, 96] width 10 height 10
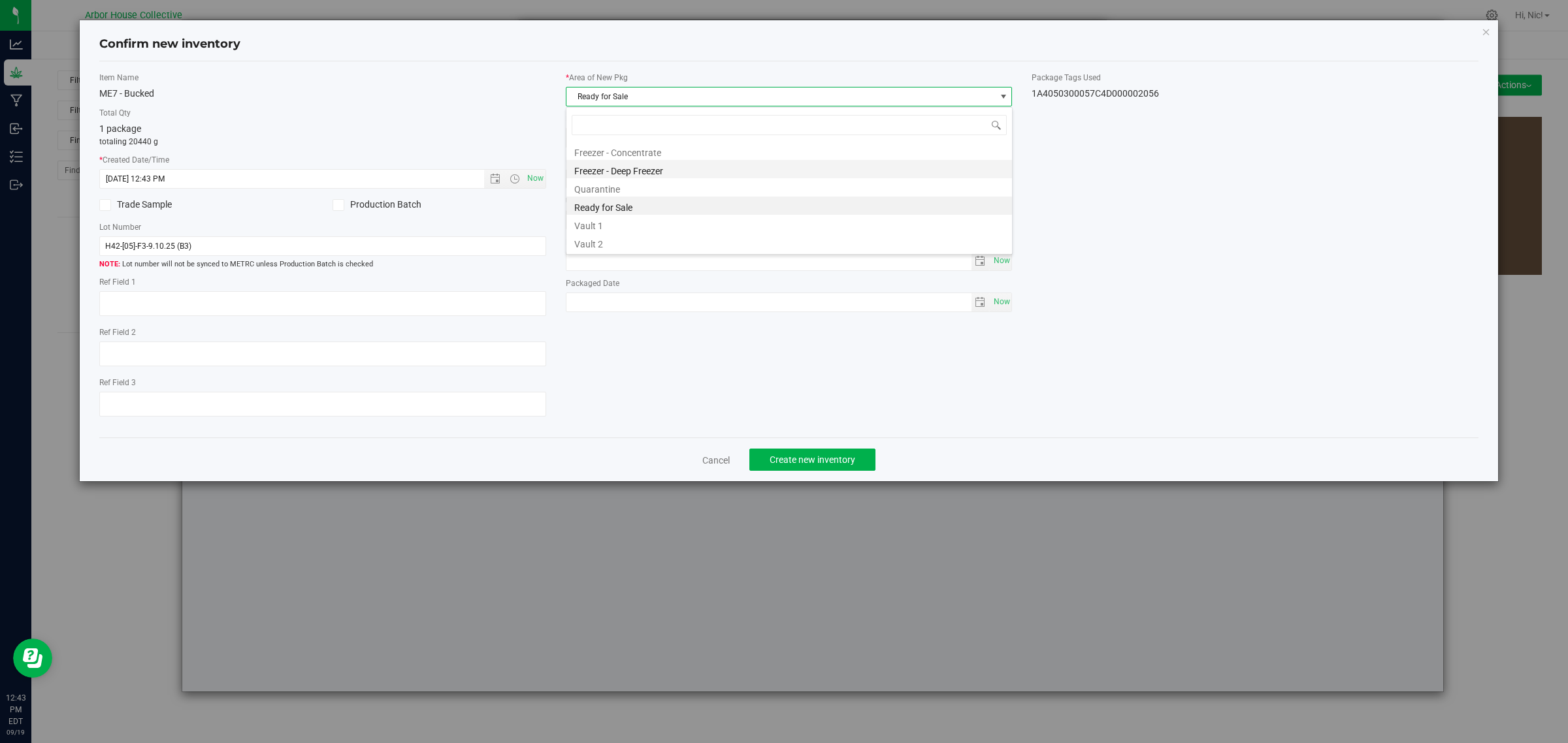
scroll to position [21, 446]
click at [603, 227] on li "Vault 1" at bounding box center [789, 224] width 445 height 18
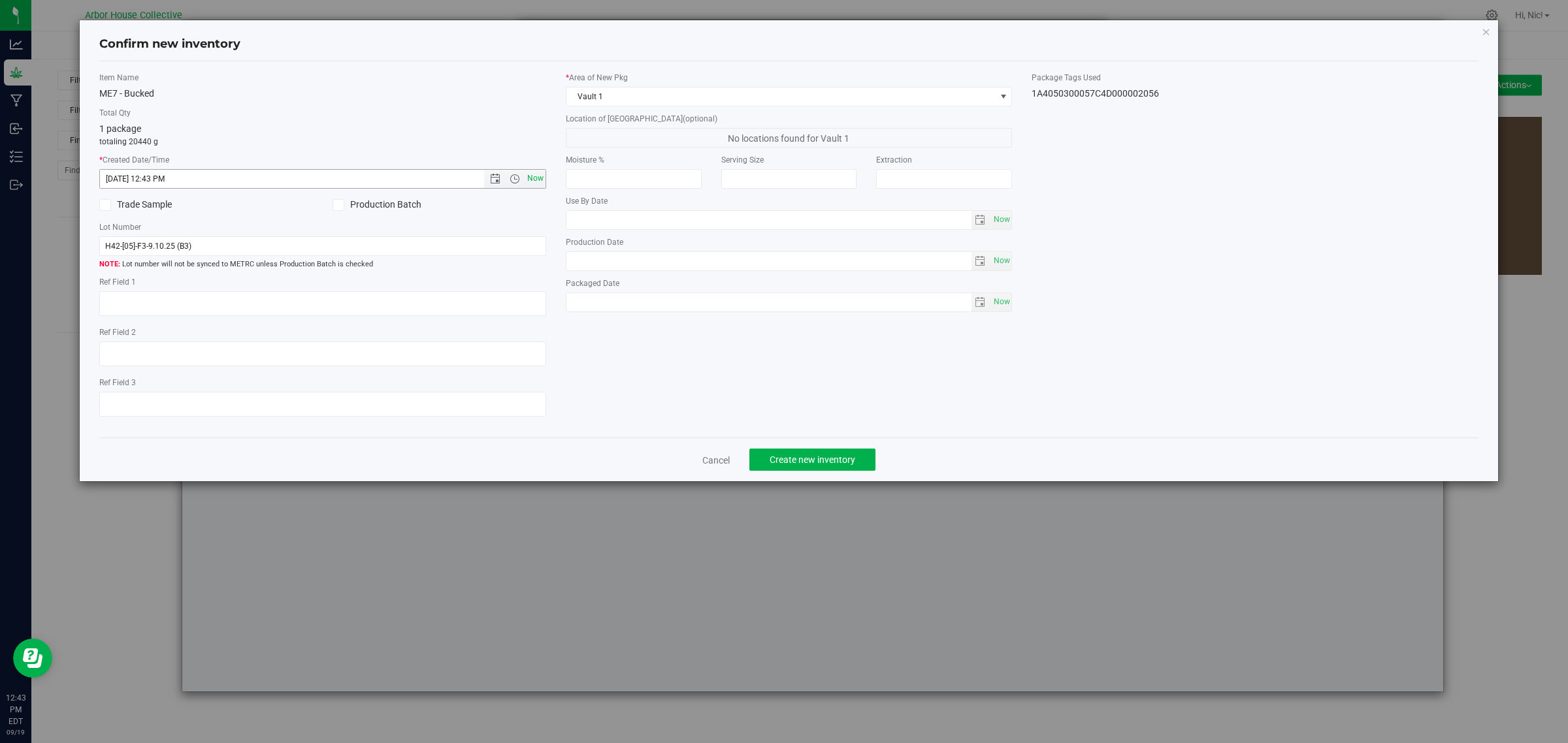
click at [538, 183] on span "Now" at bounding box center [535, 179] width 22 height 19
click at [812, 451] on button "Create new inventory" at bounding box center [812, 459] width 126 height 22
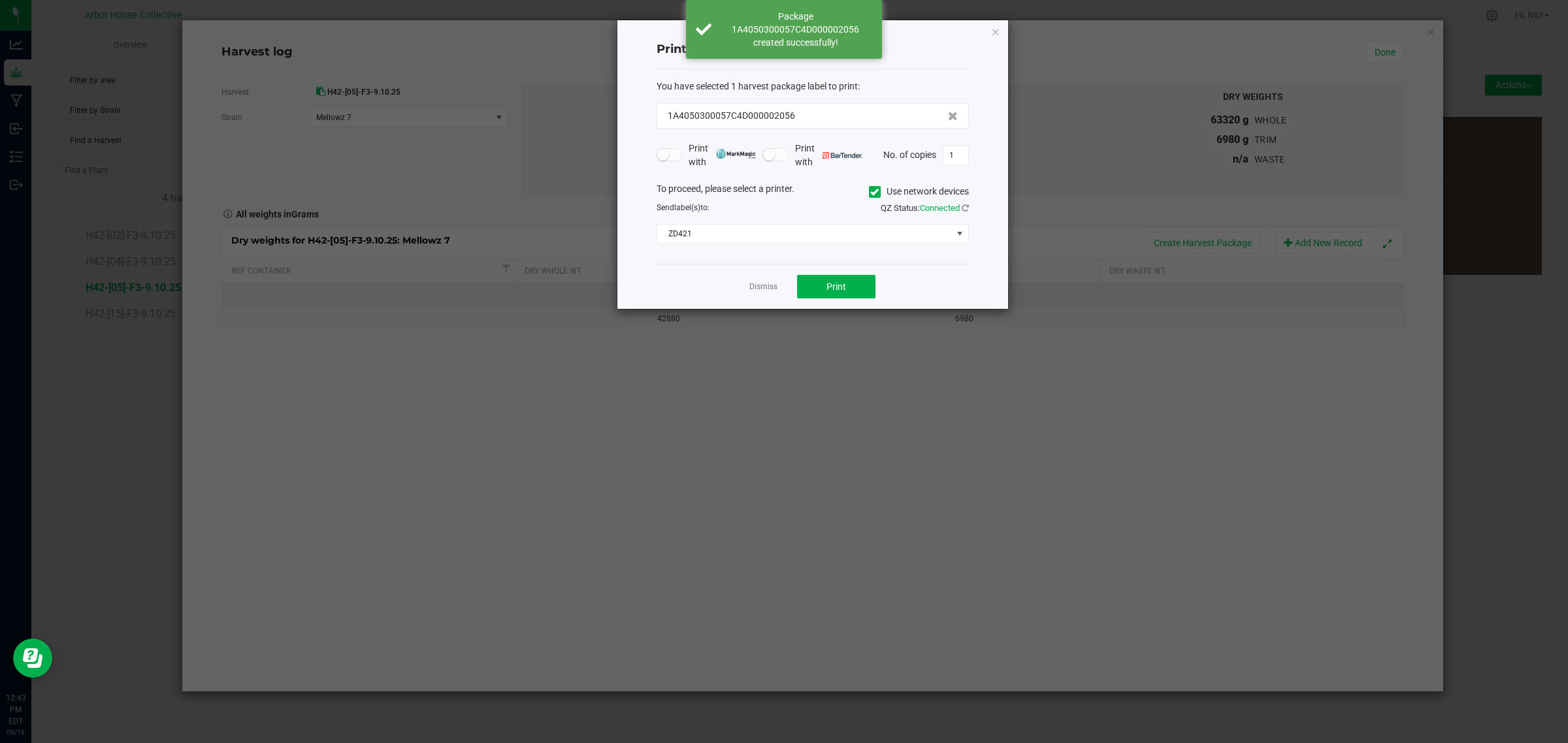
click at [776, 286] on link "Dismiss" at bounding box center [763, 287] width 28 height 11
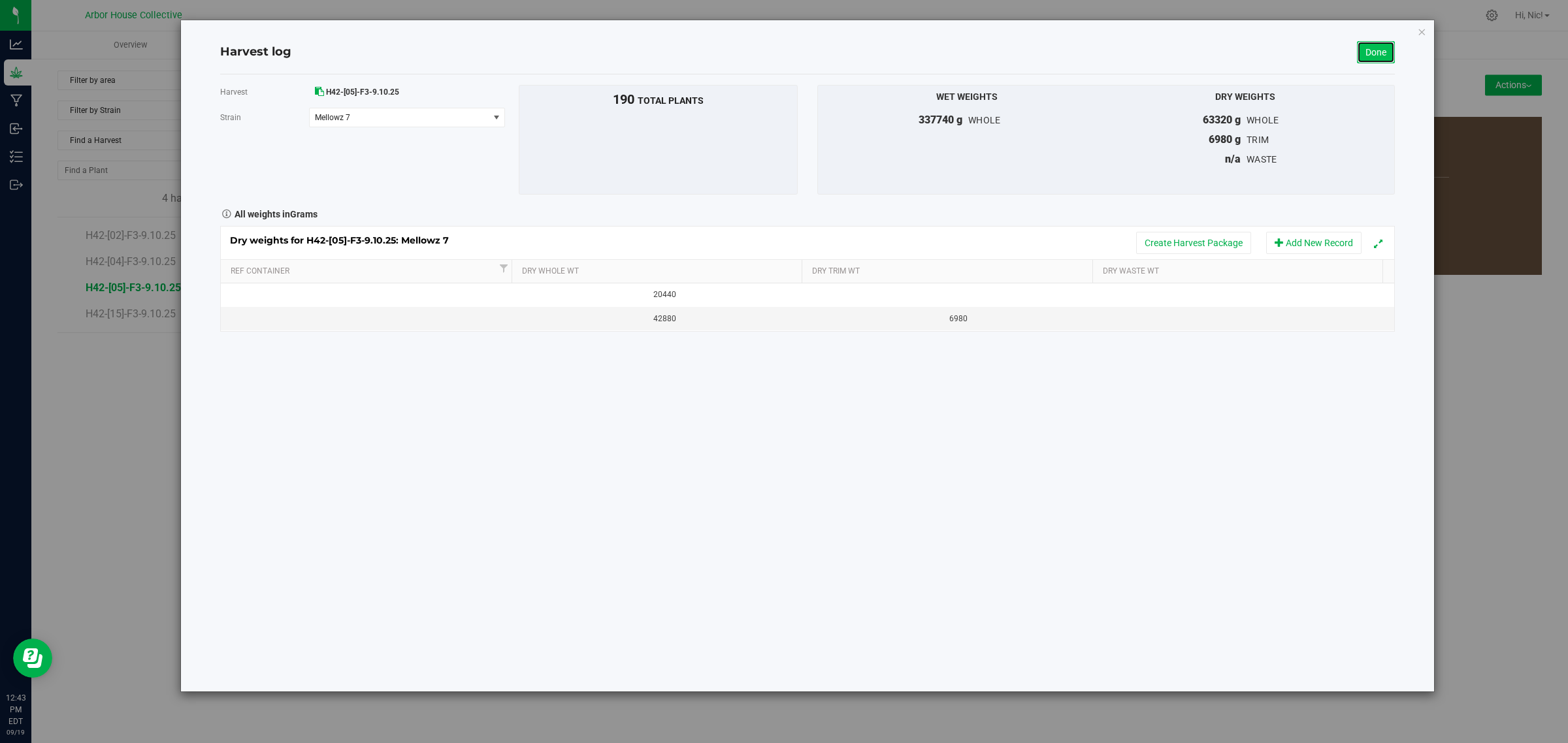
click at [1372, 54] on link "Done" at bounding box center [1376, 52] width 38 height 22
